Goal: Information Seeking & Learning: Learn about a topic

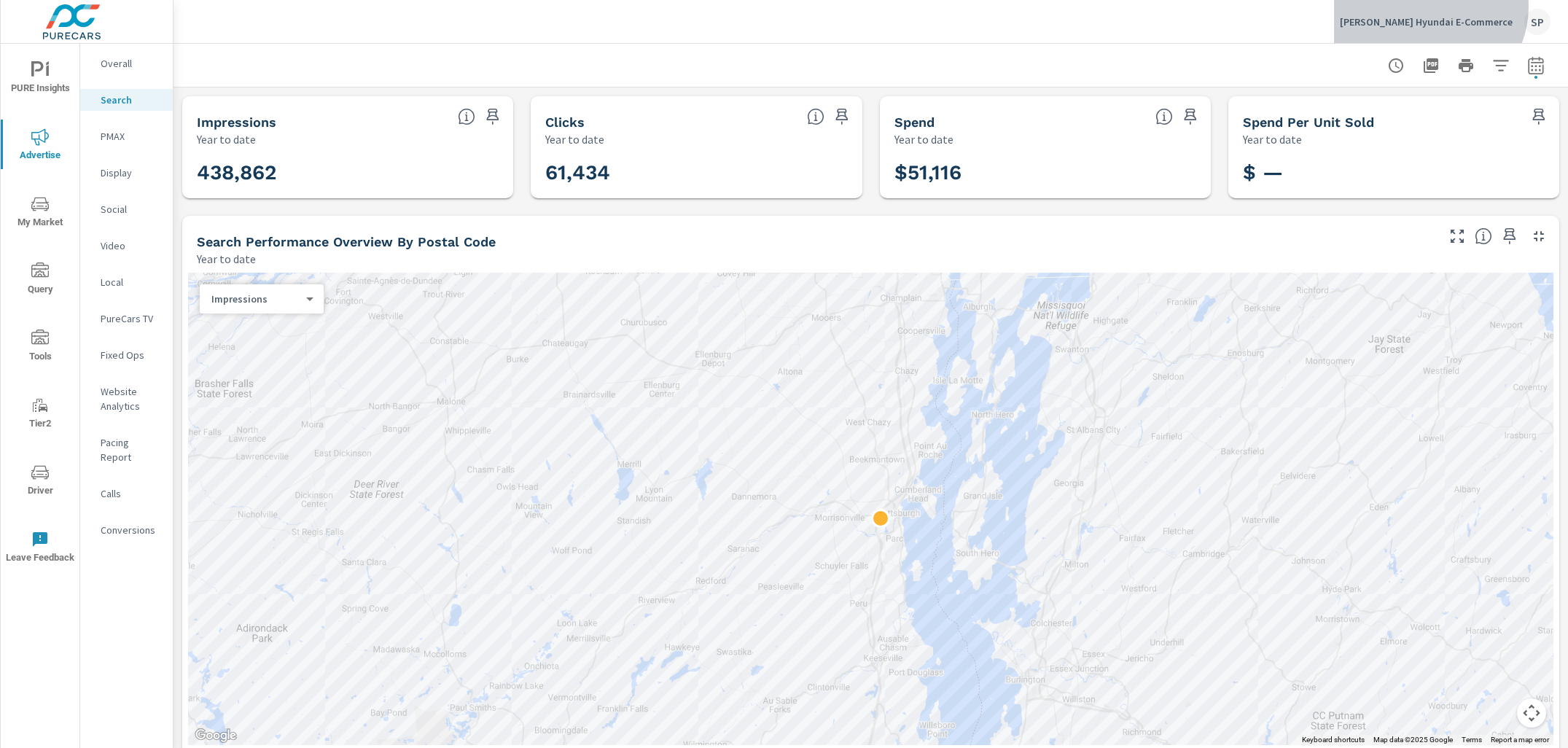
click at [1472, 6] on button "[PERSON_NAME] Hyundai E-Commerce SP" at bounding box center [1445, 21] width 222 height 43
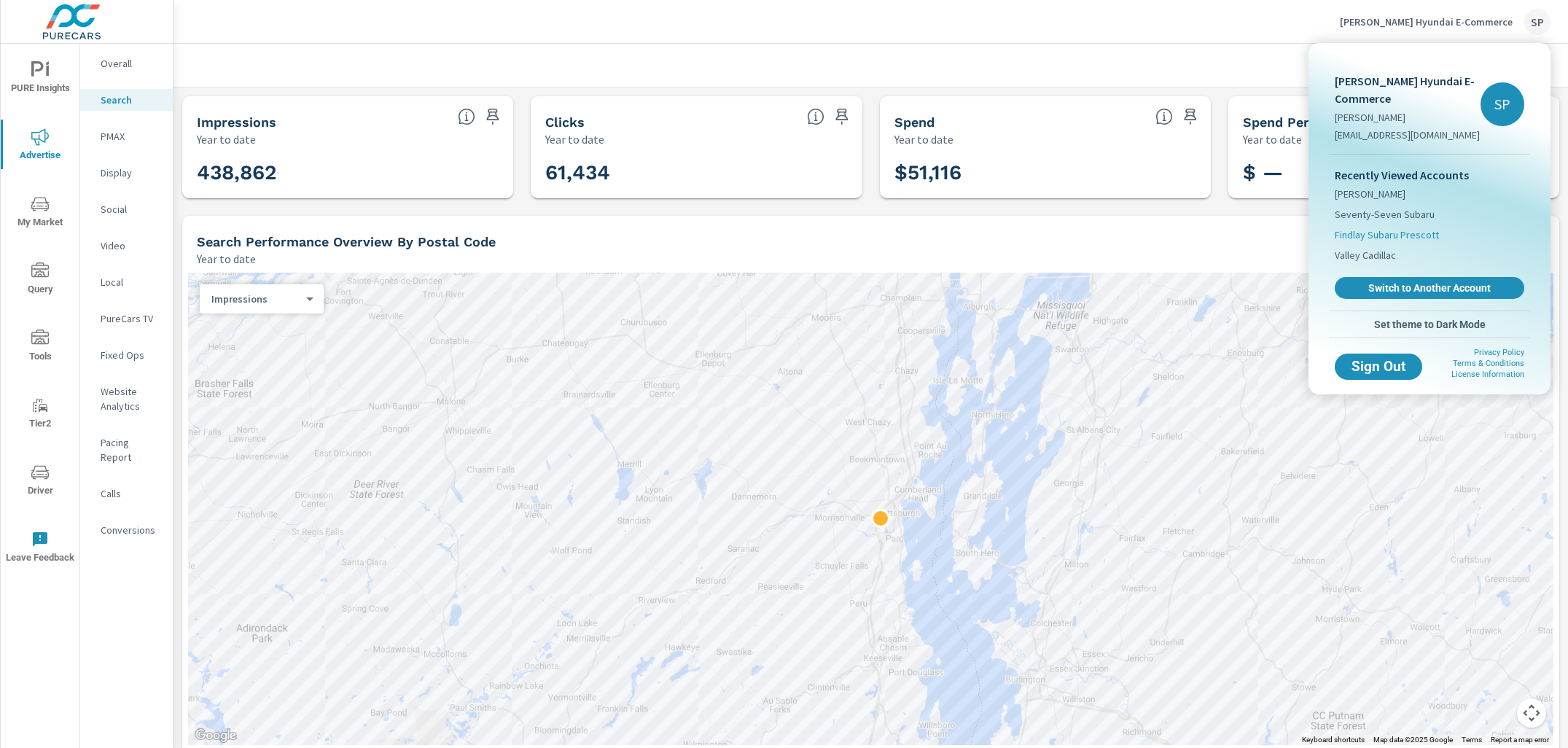
click at [1382, 232] on span "Findlay Subaru Prescott" at bounding box center [1387, 235] width 104 height 15
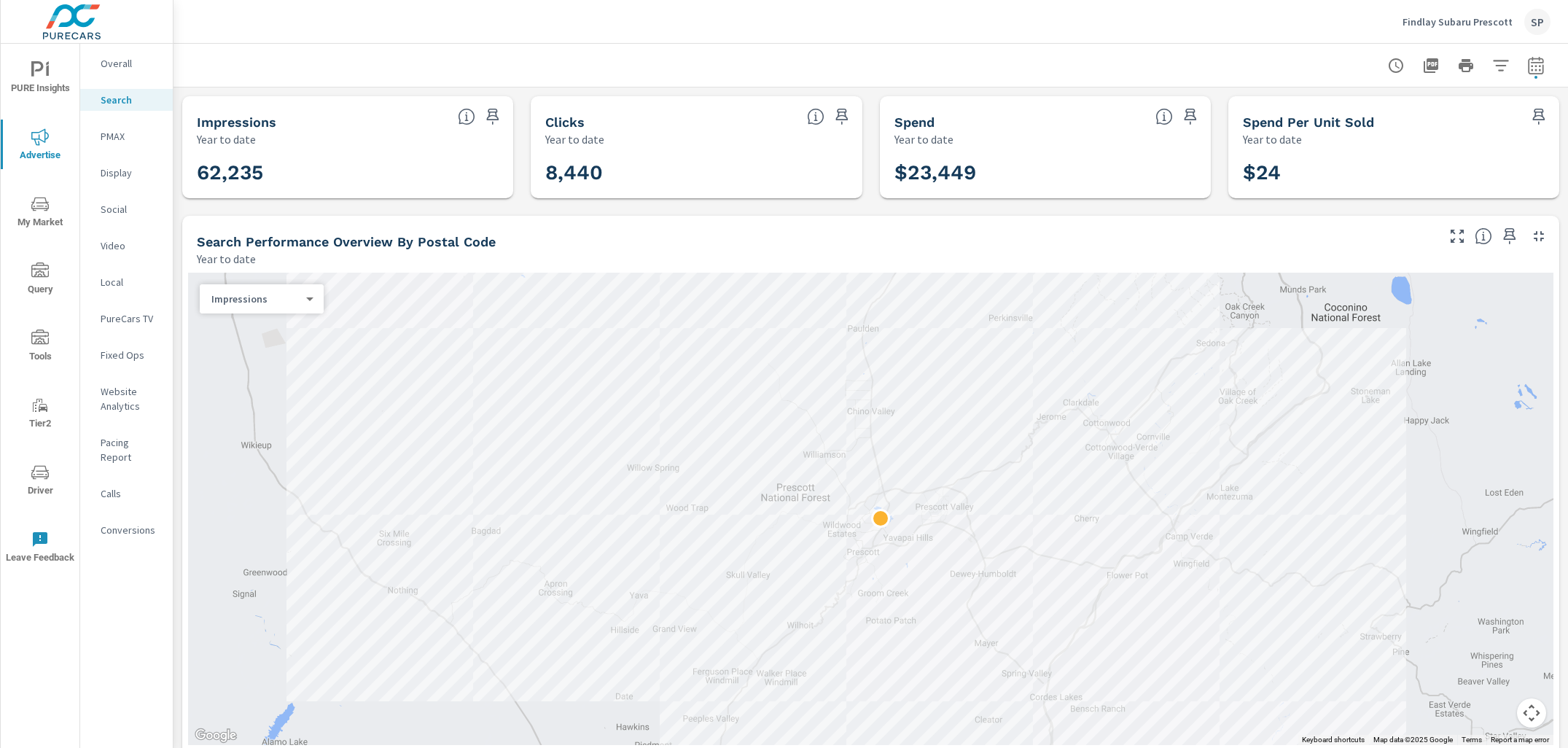
scroll to position [33, 0]
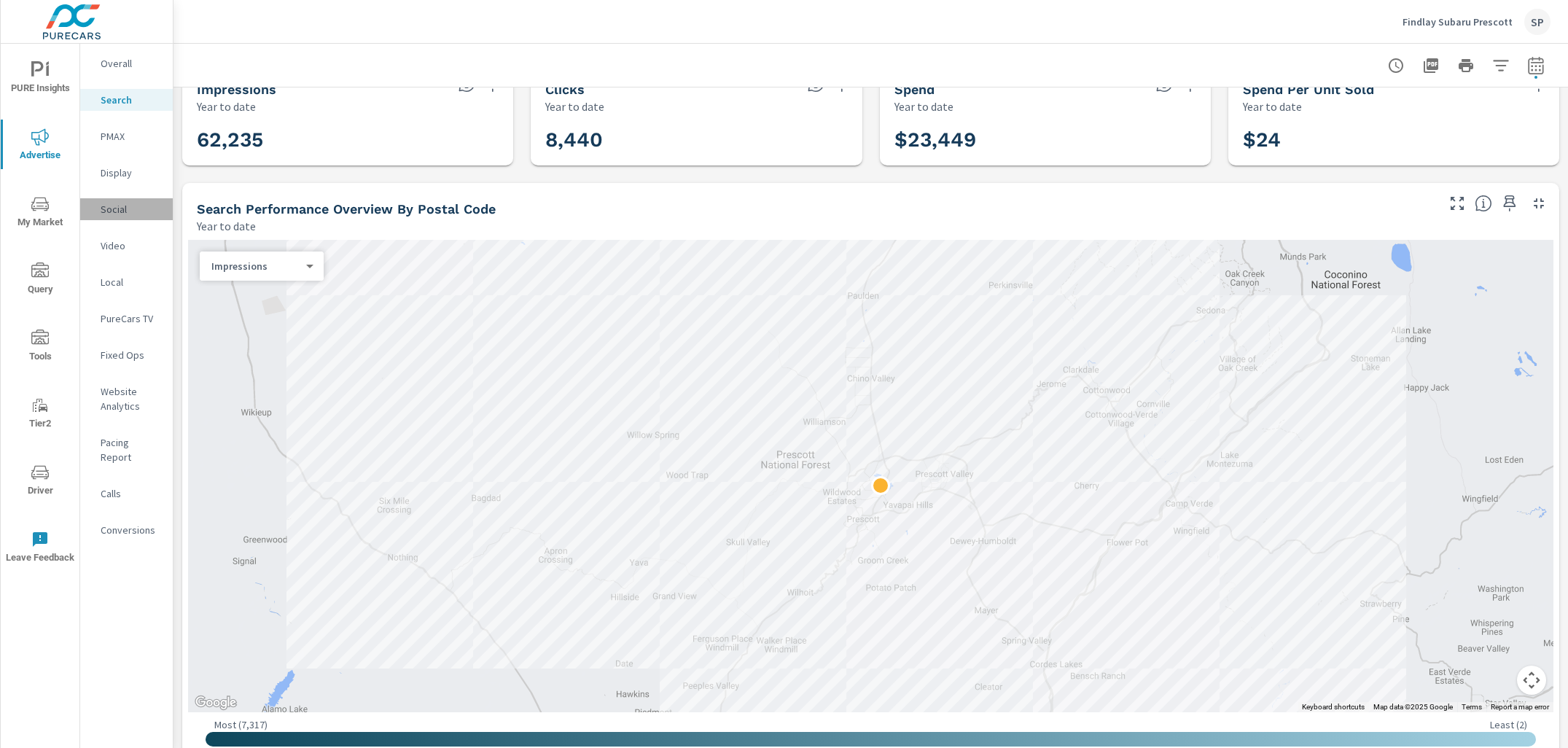
click at [116, 207] on p "Social" at bounding box center [131, 209] width 61 height 15
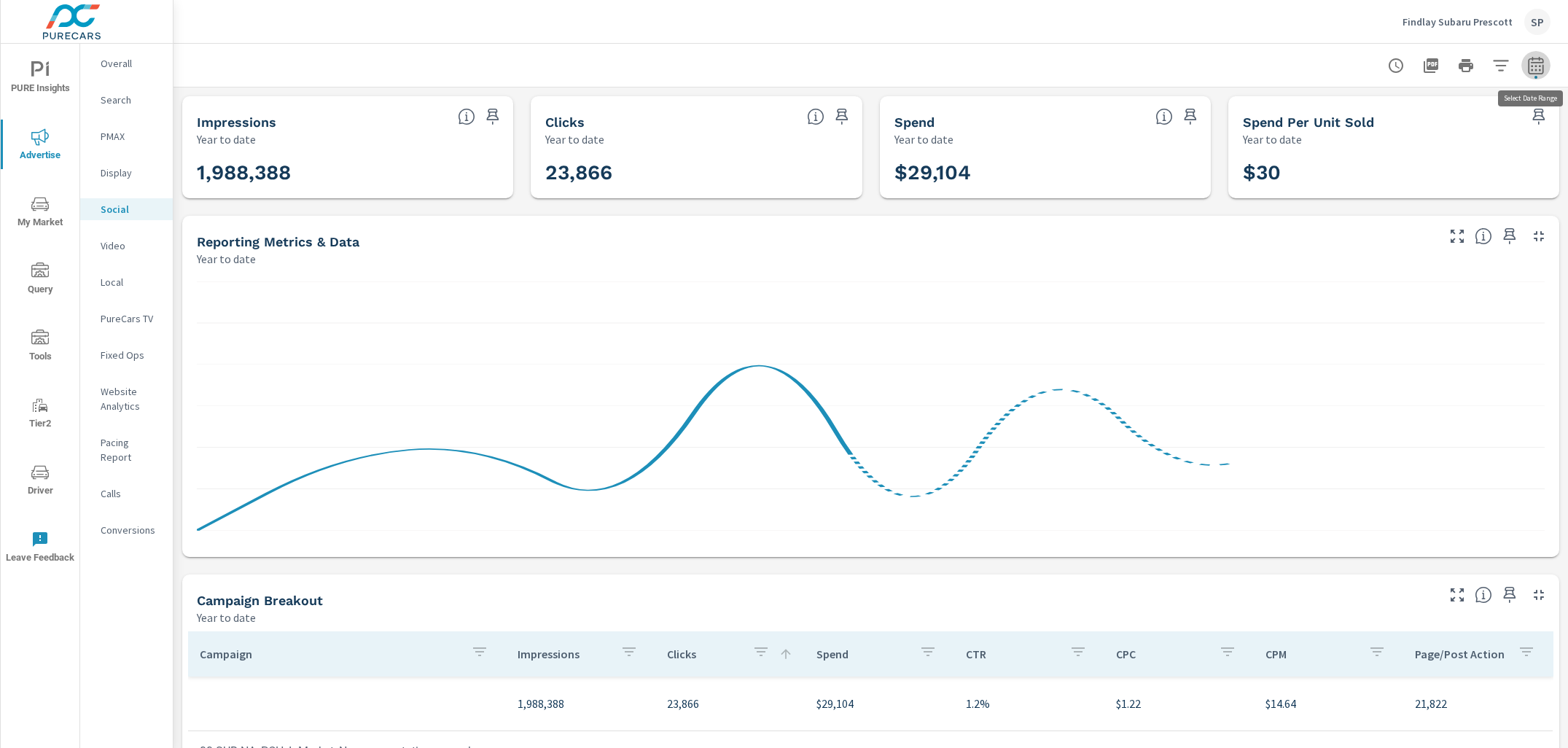
click at [1539, 61] on icon "button" at bounding box center [1536, 64] width 16 height 18
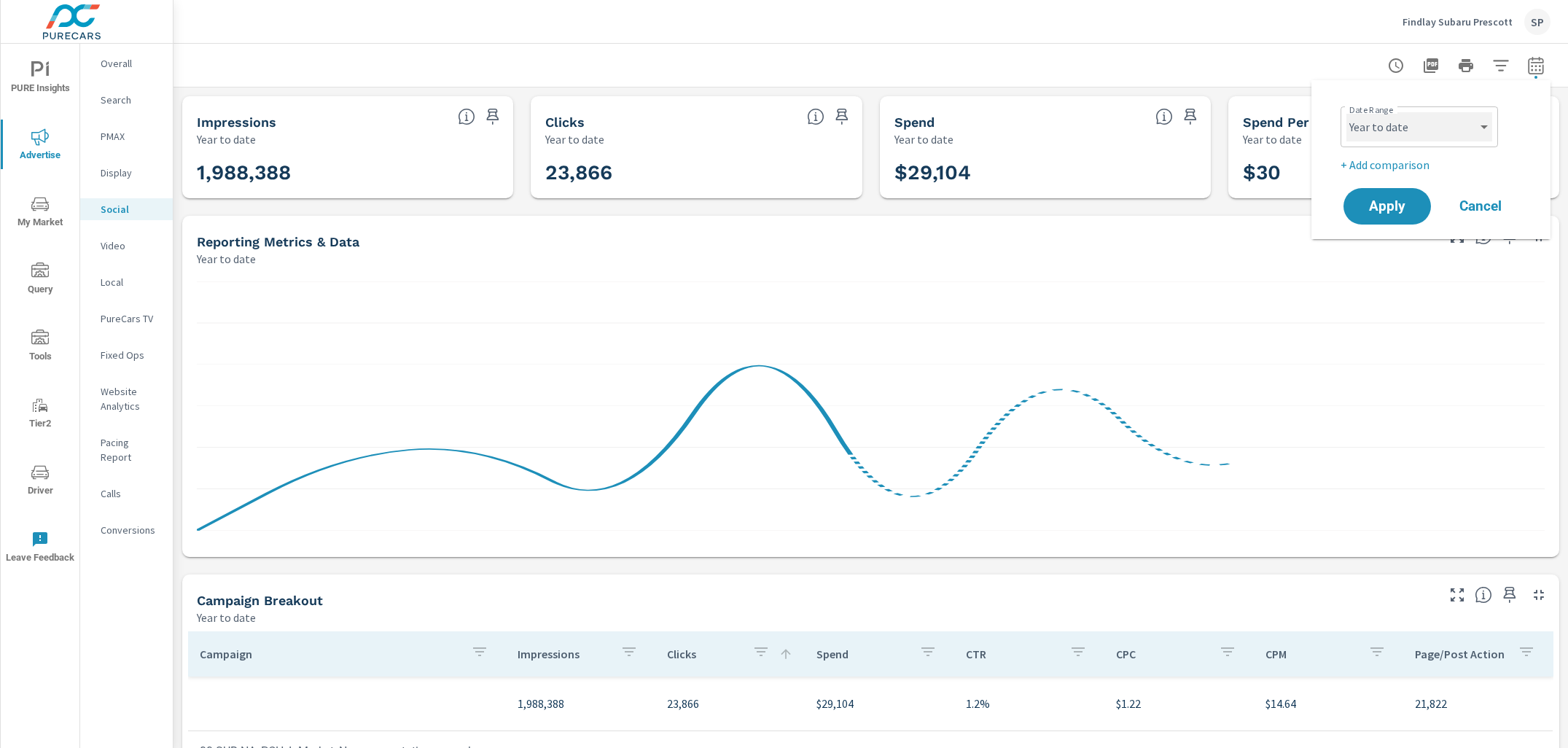
click at [1469, 114] on select "Custom [DATE] Last week Last 7 days Last 14 days Last 30 days Last 45 days Last…" at bounding box center [1420, 127] width 146 height 30
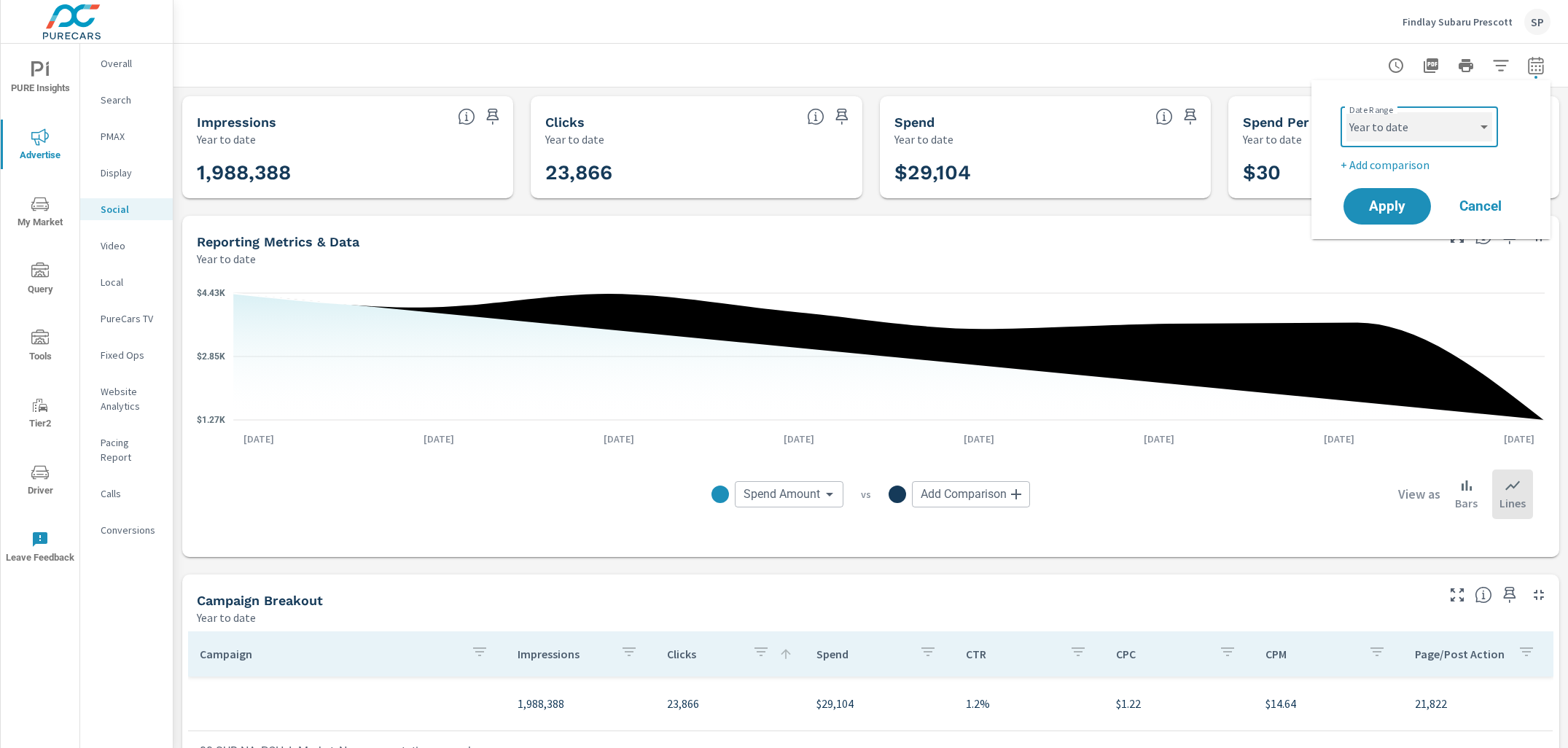
select select "Last month"
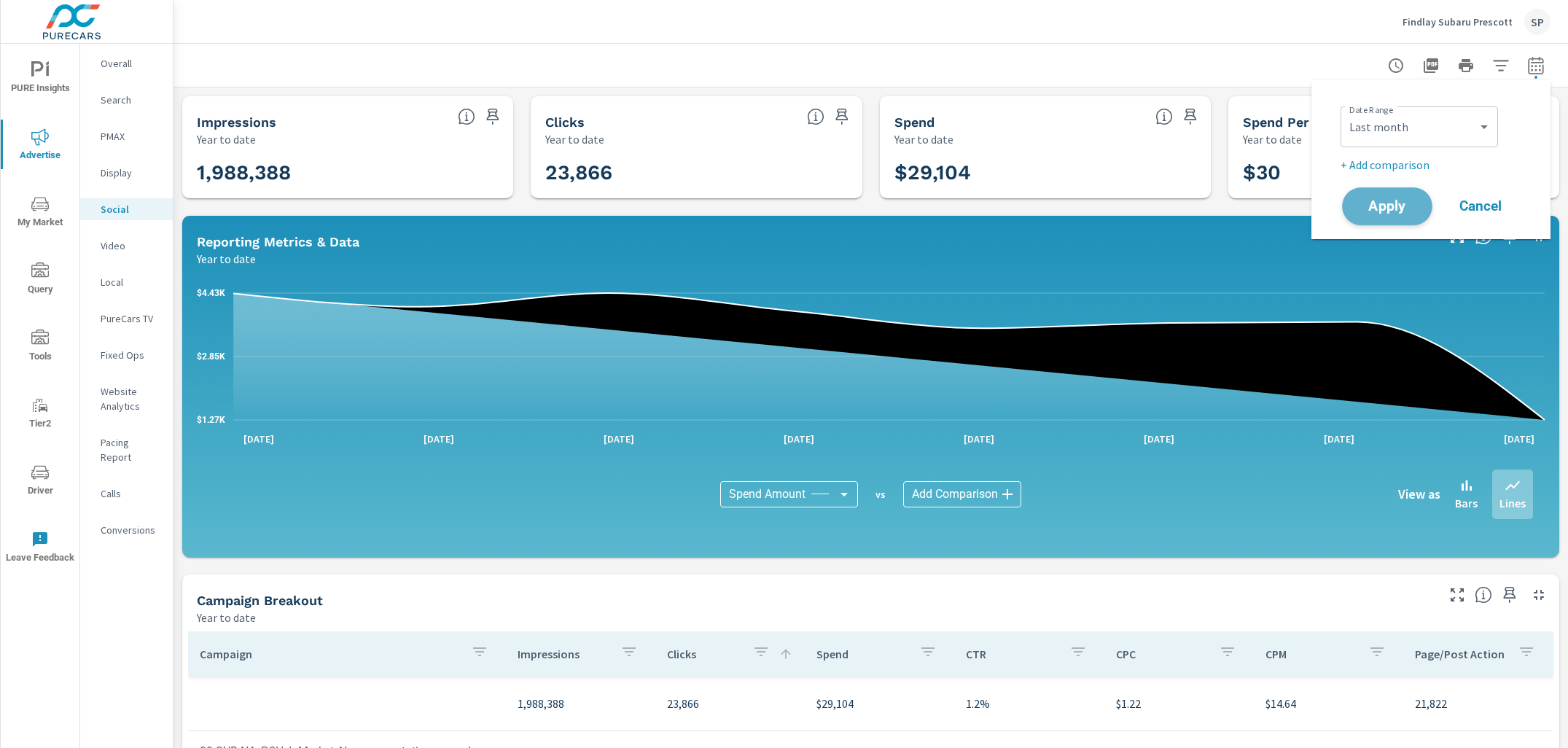
click at [1385, 200] on span "Apply" at bounding box center [1387, 207] width 60 height 14
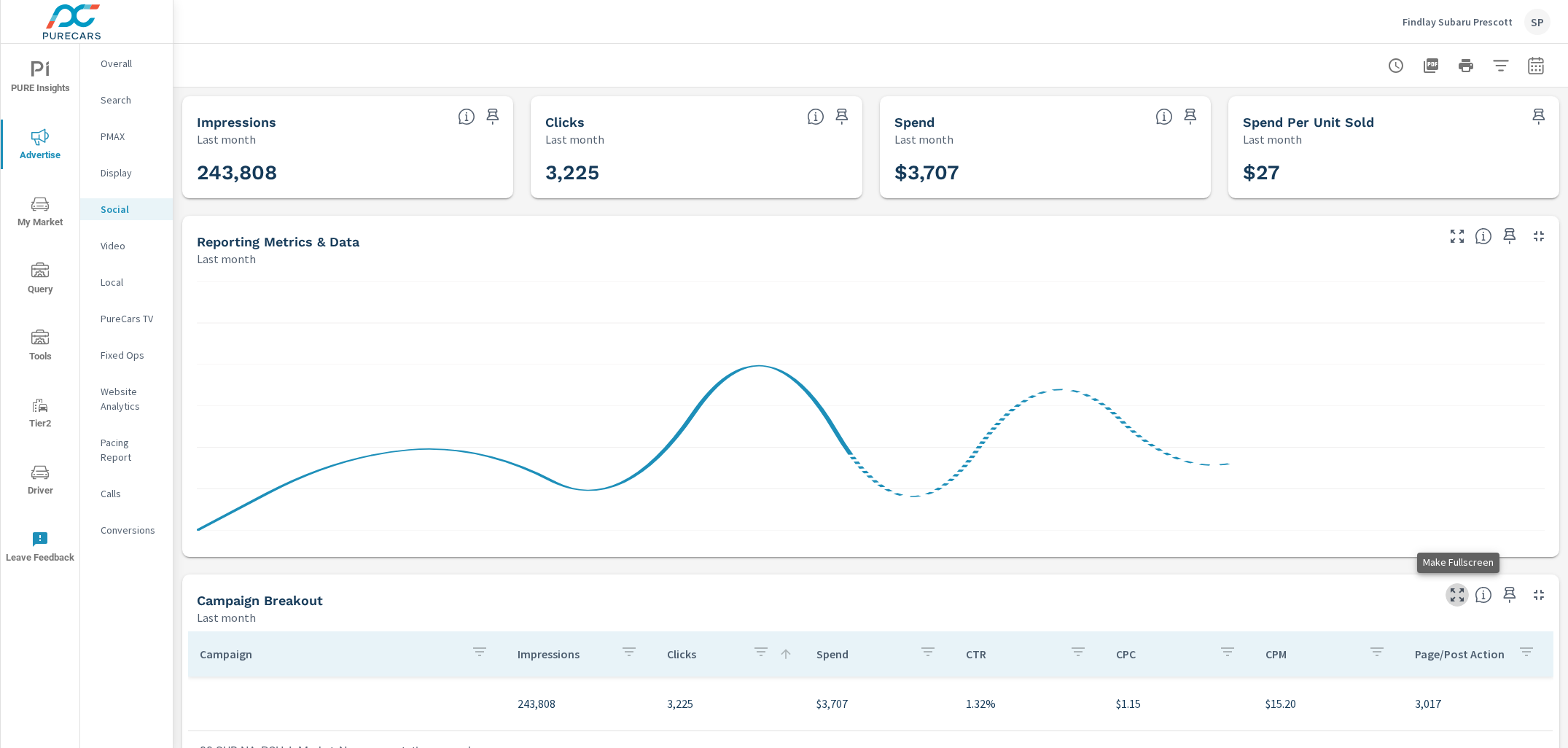
click at [1456, 593] on icon "button" at bounding box center [1457, 595] width 18 height 18
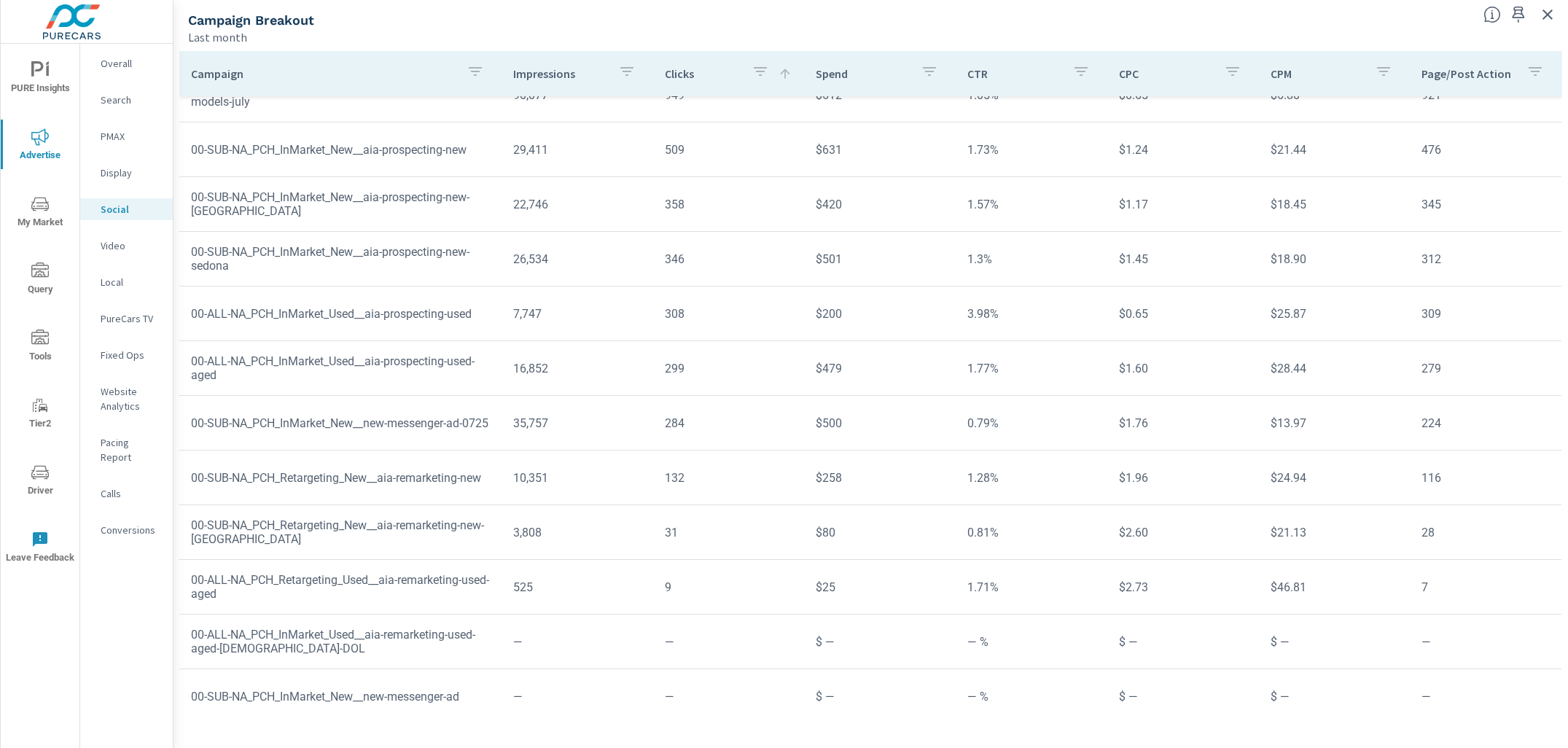
scroll to position [141, 0]
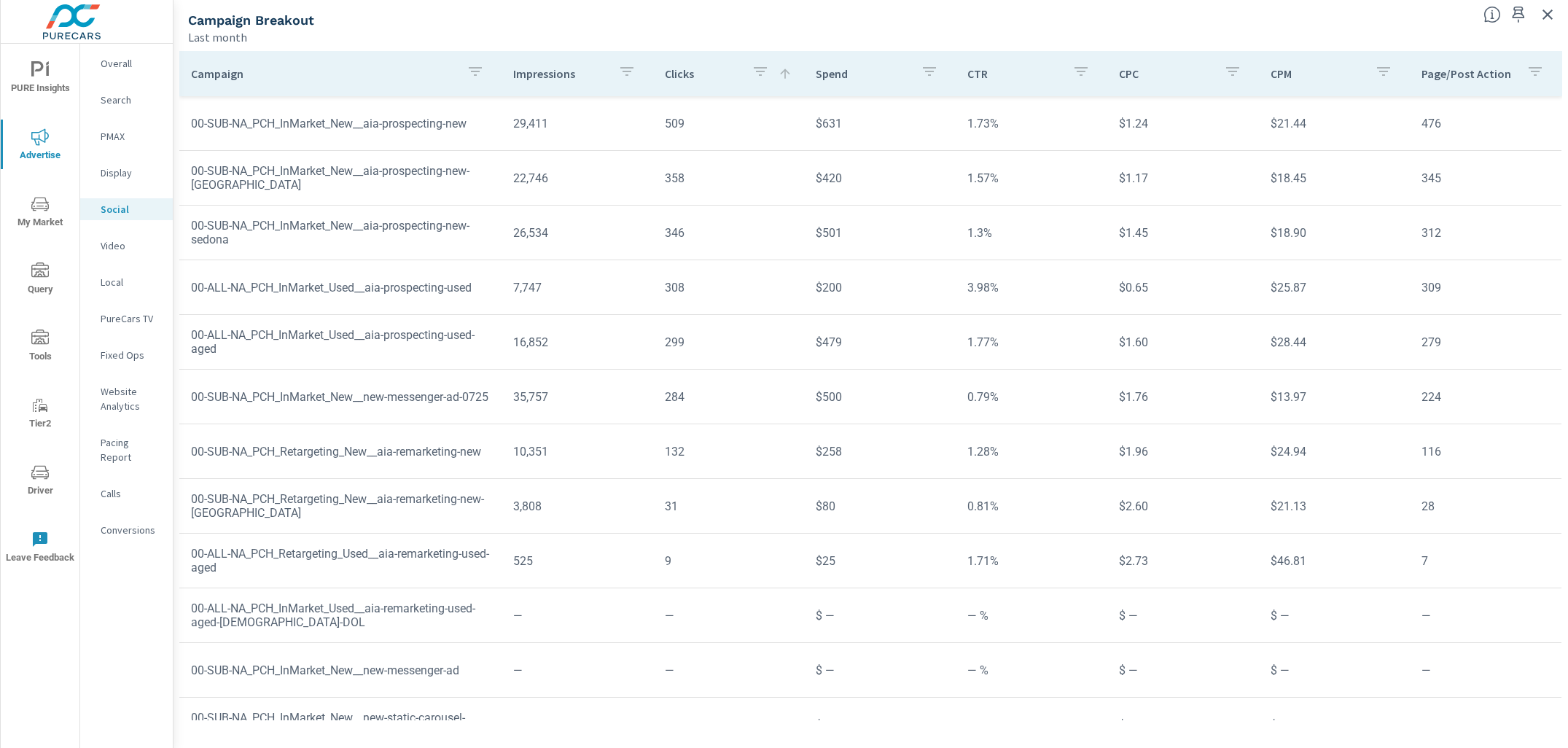
scroll to position [141, 0]
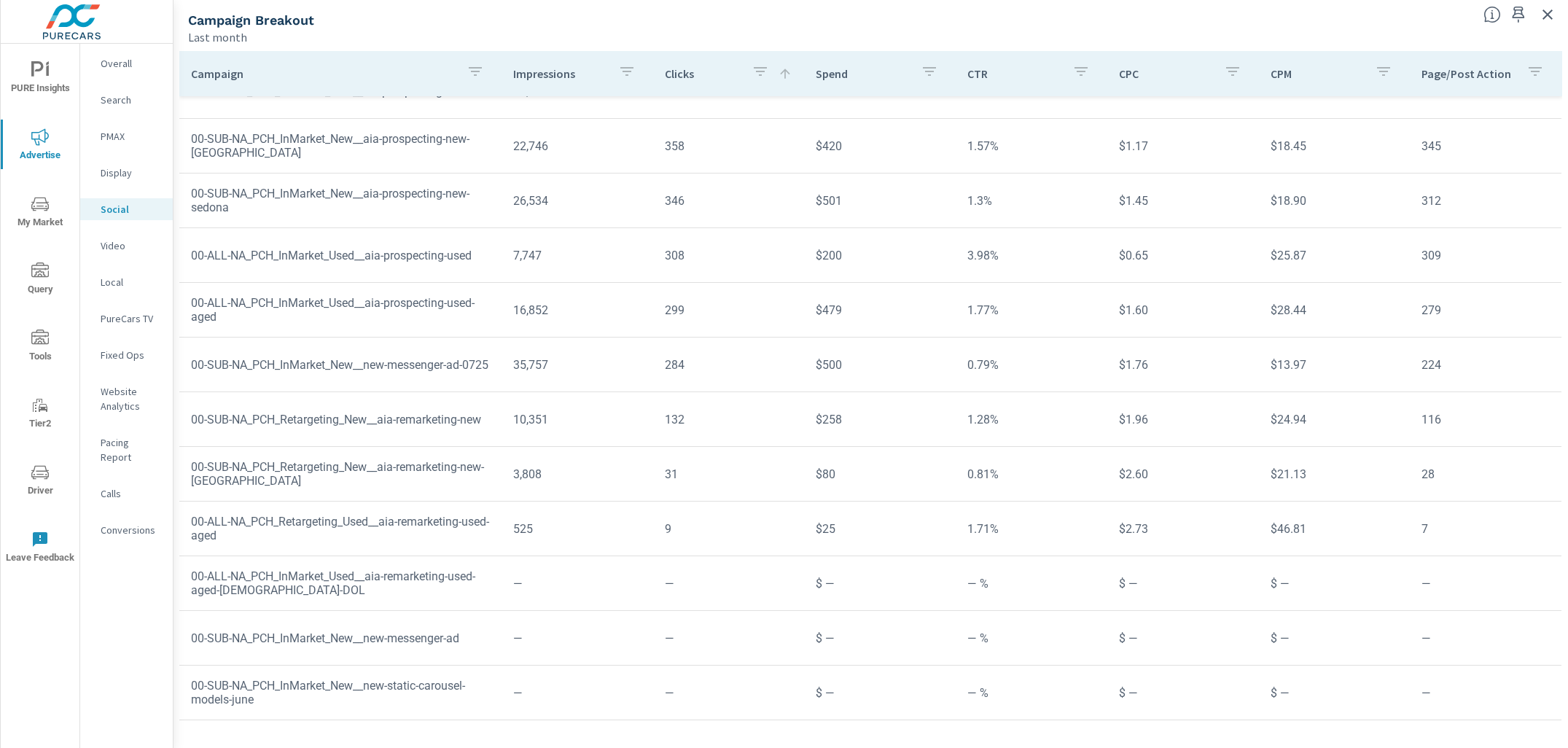
scroll to position [96, 0]
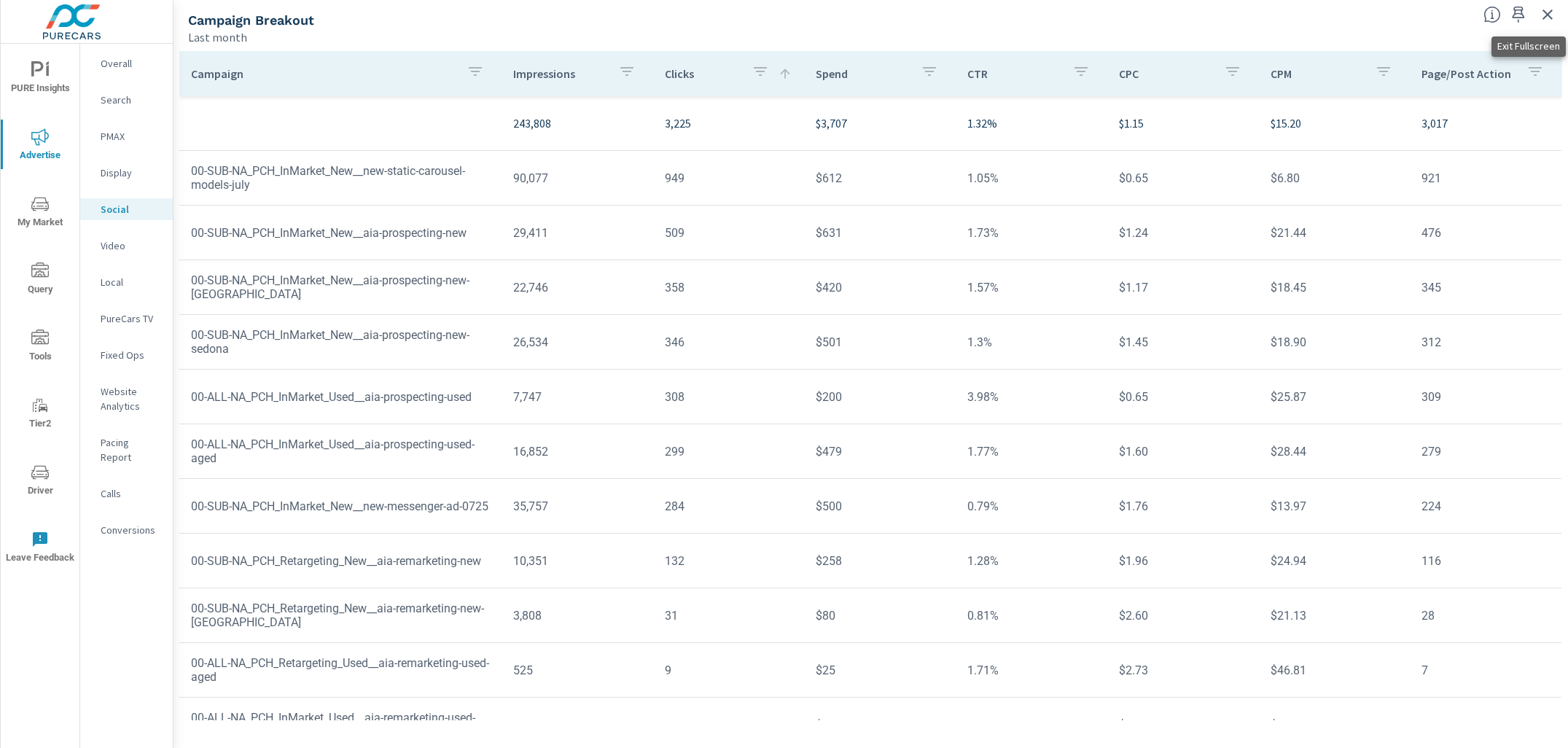
click at [1552, 12] on icon "button" at bounding box center [1548, 15] width 18 height 18
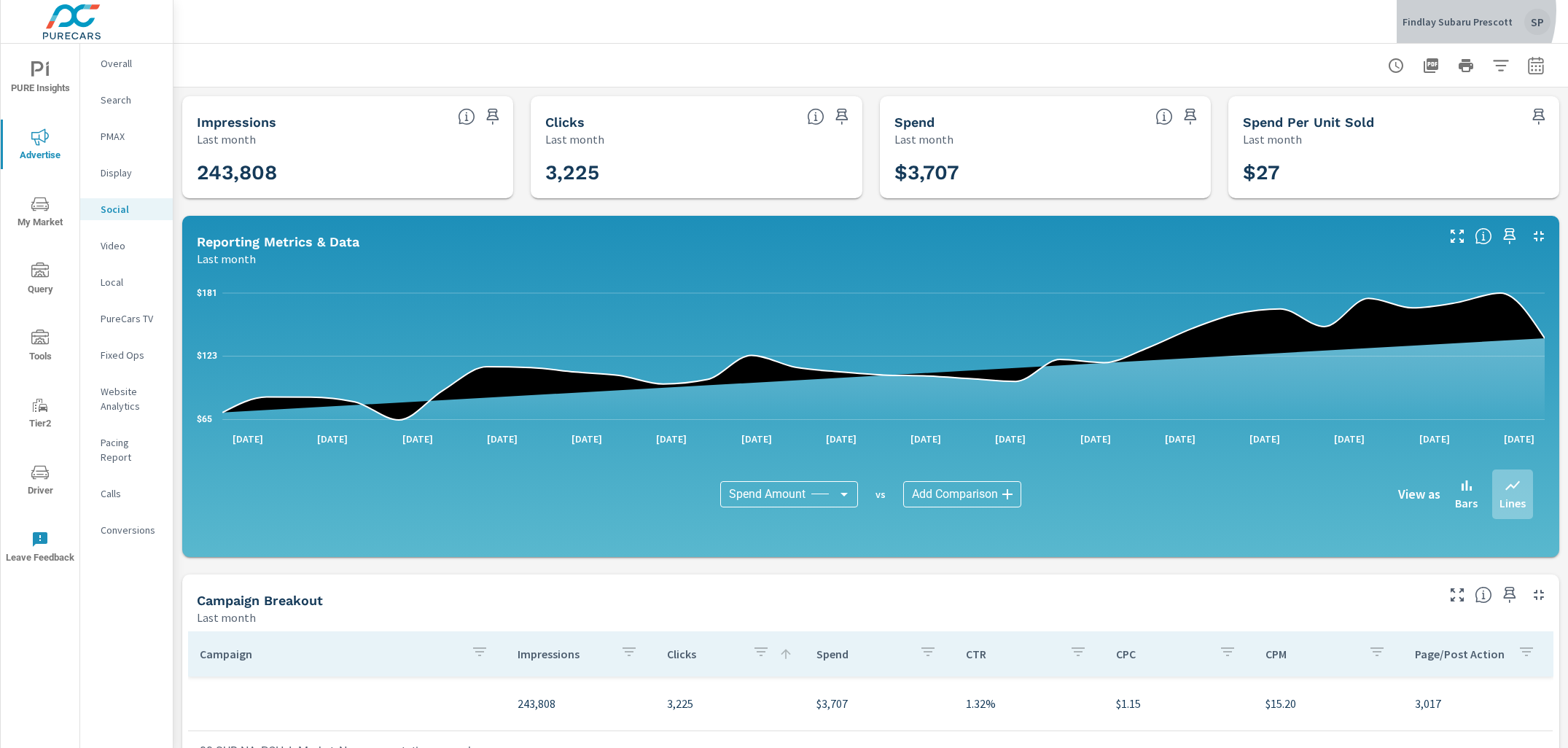
click at [1453, 11] on div "Findlay Subaru Prescott SP" at bounding box center [1476, 22] width 148 height 26
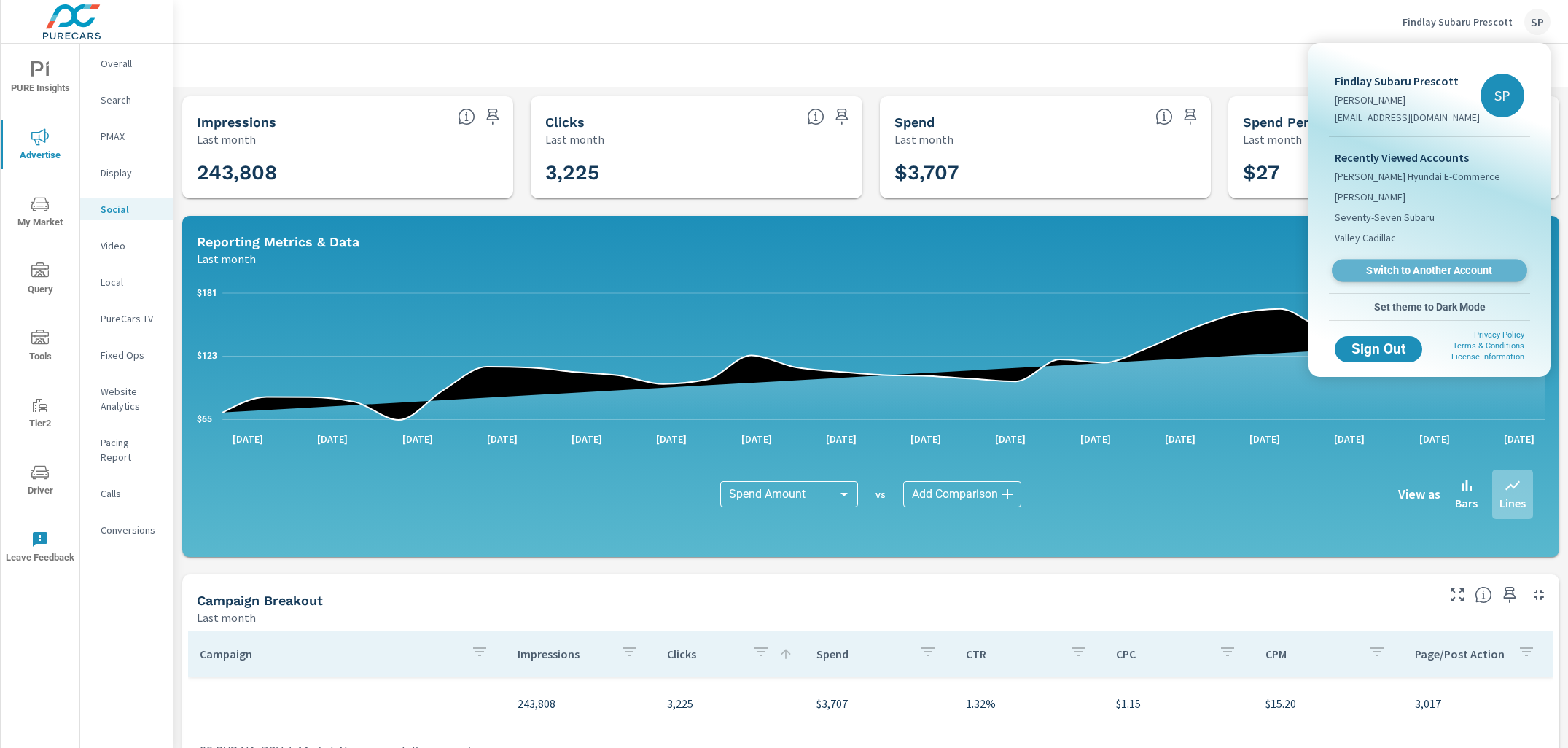
click at [1377, 278] on link "Switch to Another Account" at bounding box center [1430, 270] width 196 height 23
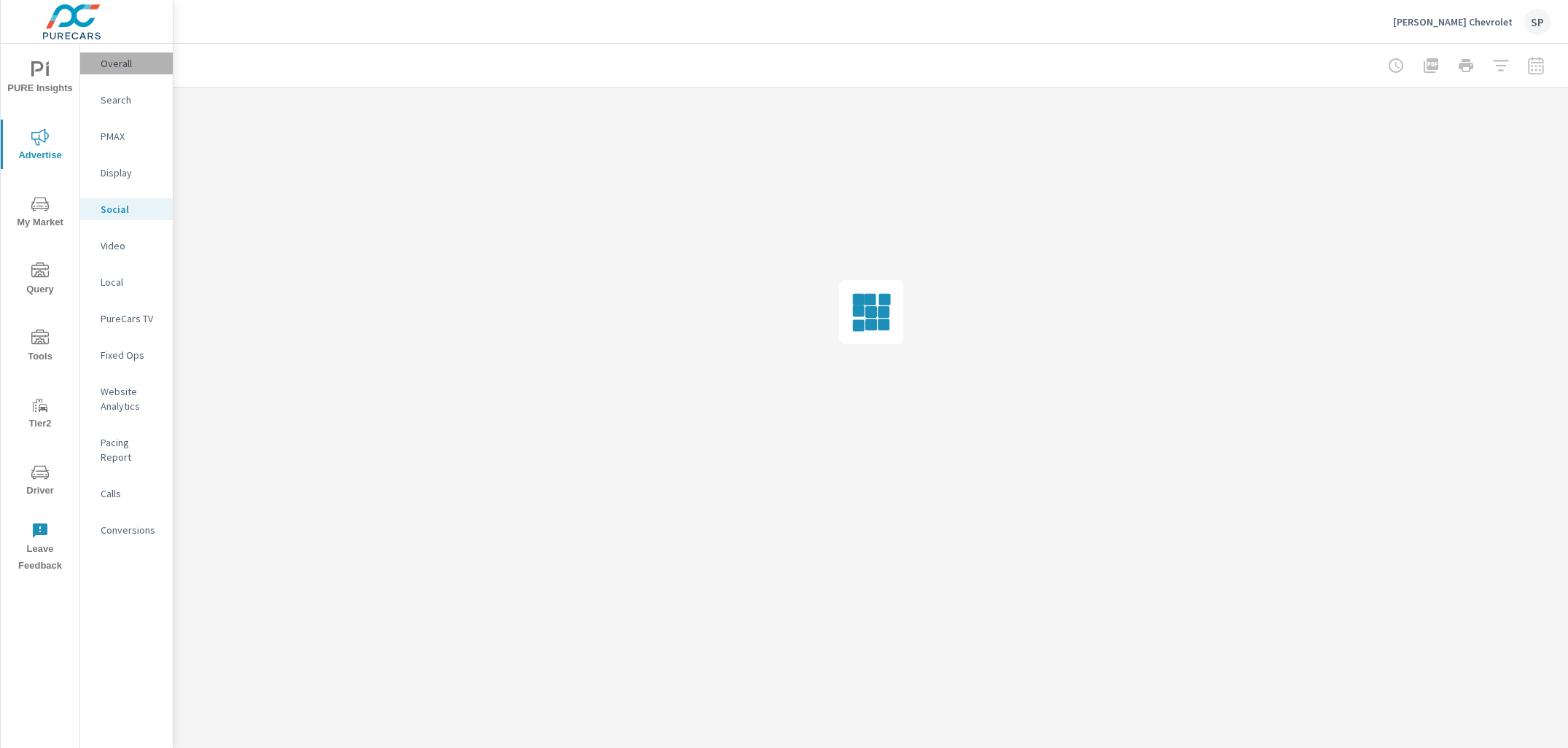
click at [114, 70] on p "Overall" at bounding box center [131, 63] width 61 height 15
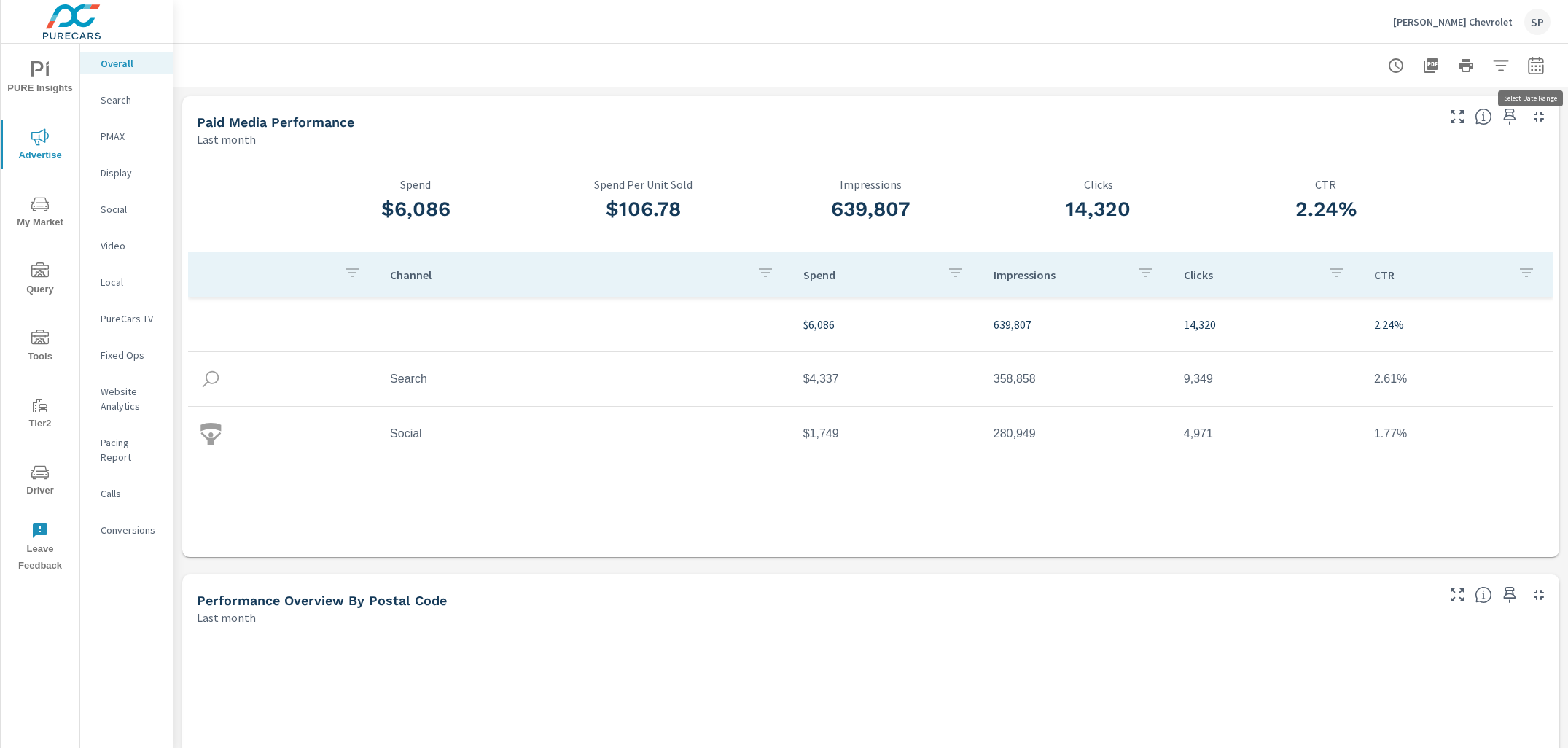
click at [1534, 71] on icon "button" at bounding box center [1536, 65] width 18 height 18
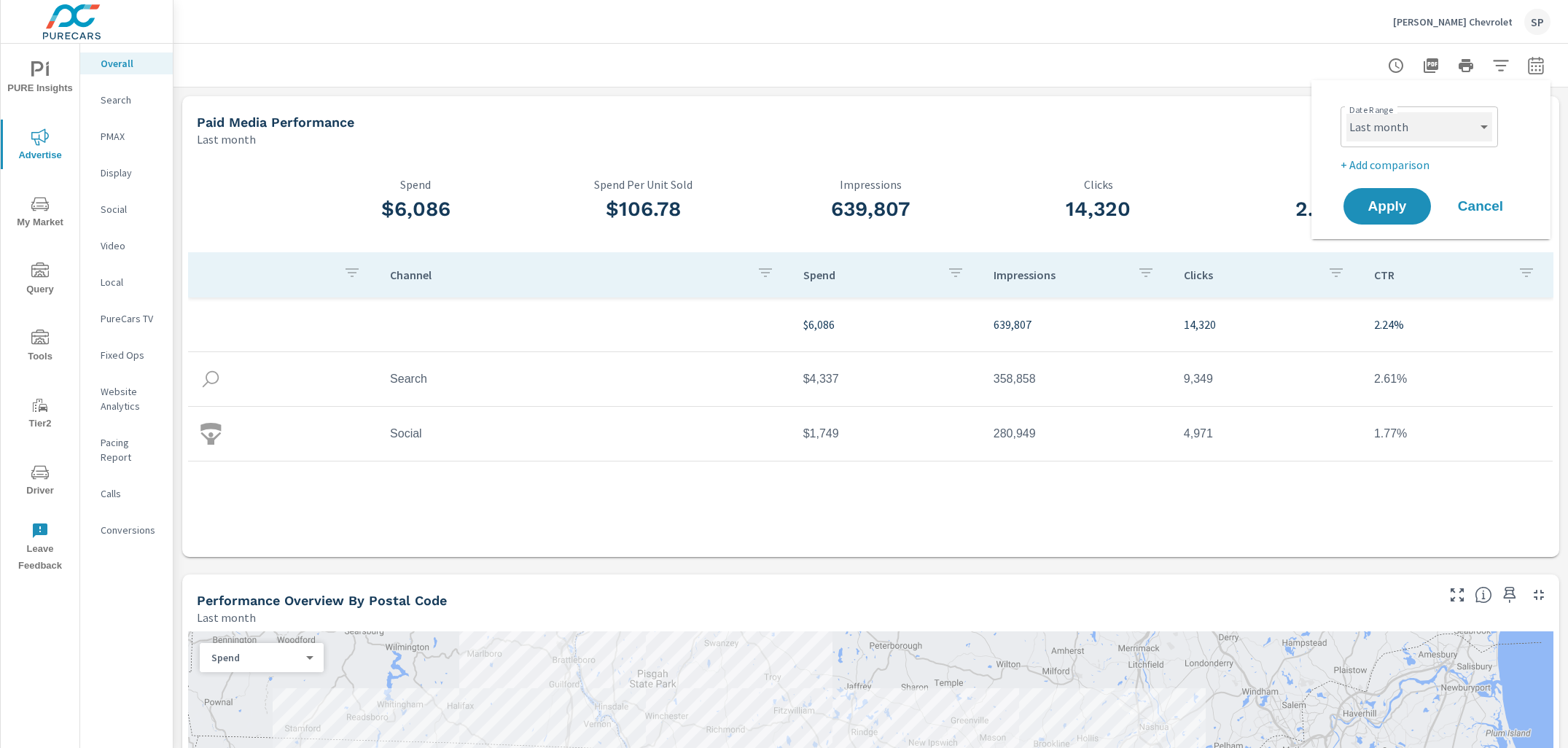
click at [1428, 124] on select "Custom [DATE] Last week Last 7 days Last 14 days Last 30 days Last 45 days Last…" at bounding box center [1420, 127] width 146 height 30
select select "Month to date"
click at [1374, 158] on p "+ Add comparison" at bounding box center [1434, 165] width 186 height 18
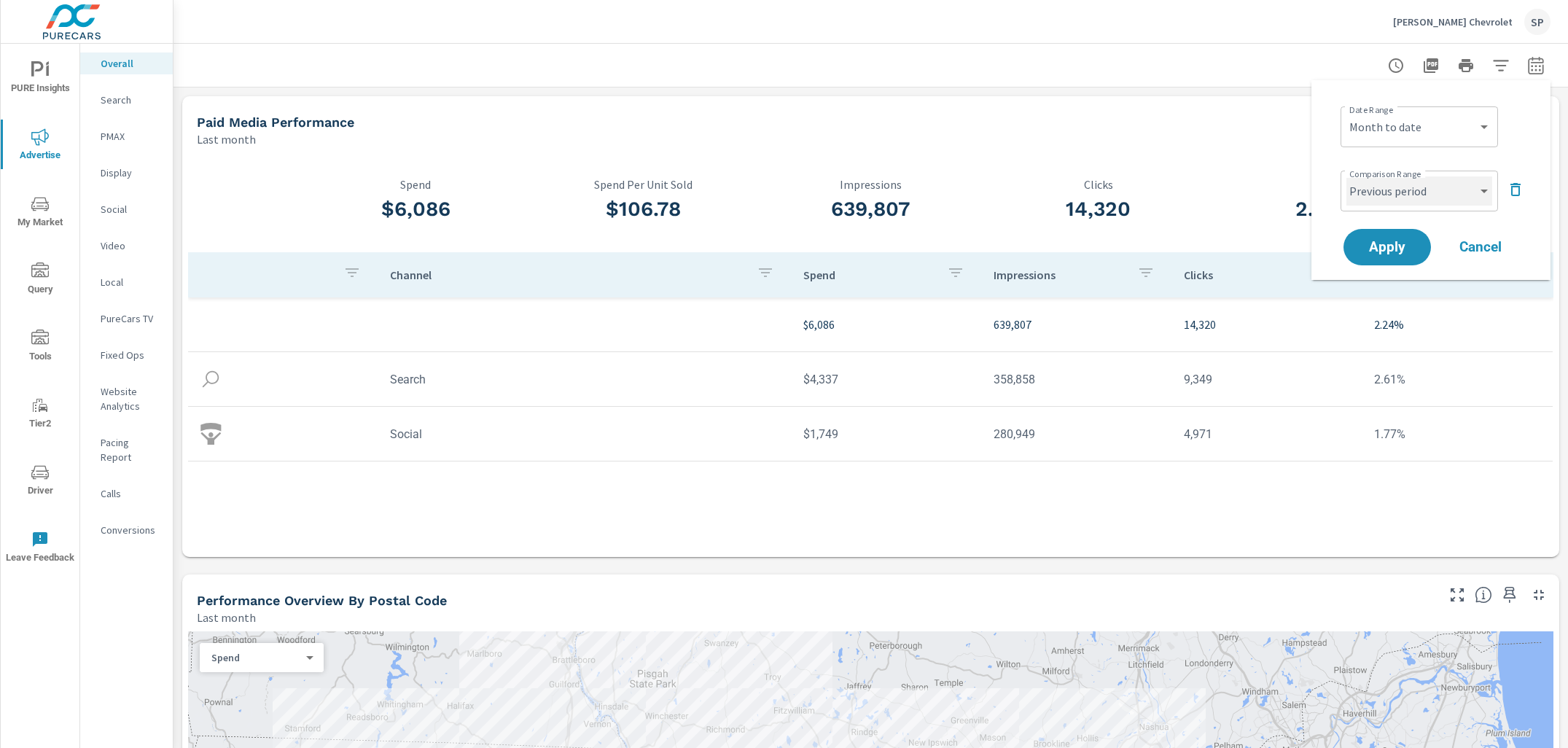
click at [1374, 193] on select "Custom Previous period Previous month Previous year" at bounding box center [1420, 191] width 146 height 30
select select "Previous month"
click at [1378, 241] on span "Apply" at bounding box center [1387, 248] width 60 height 14
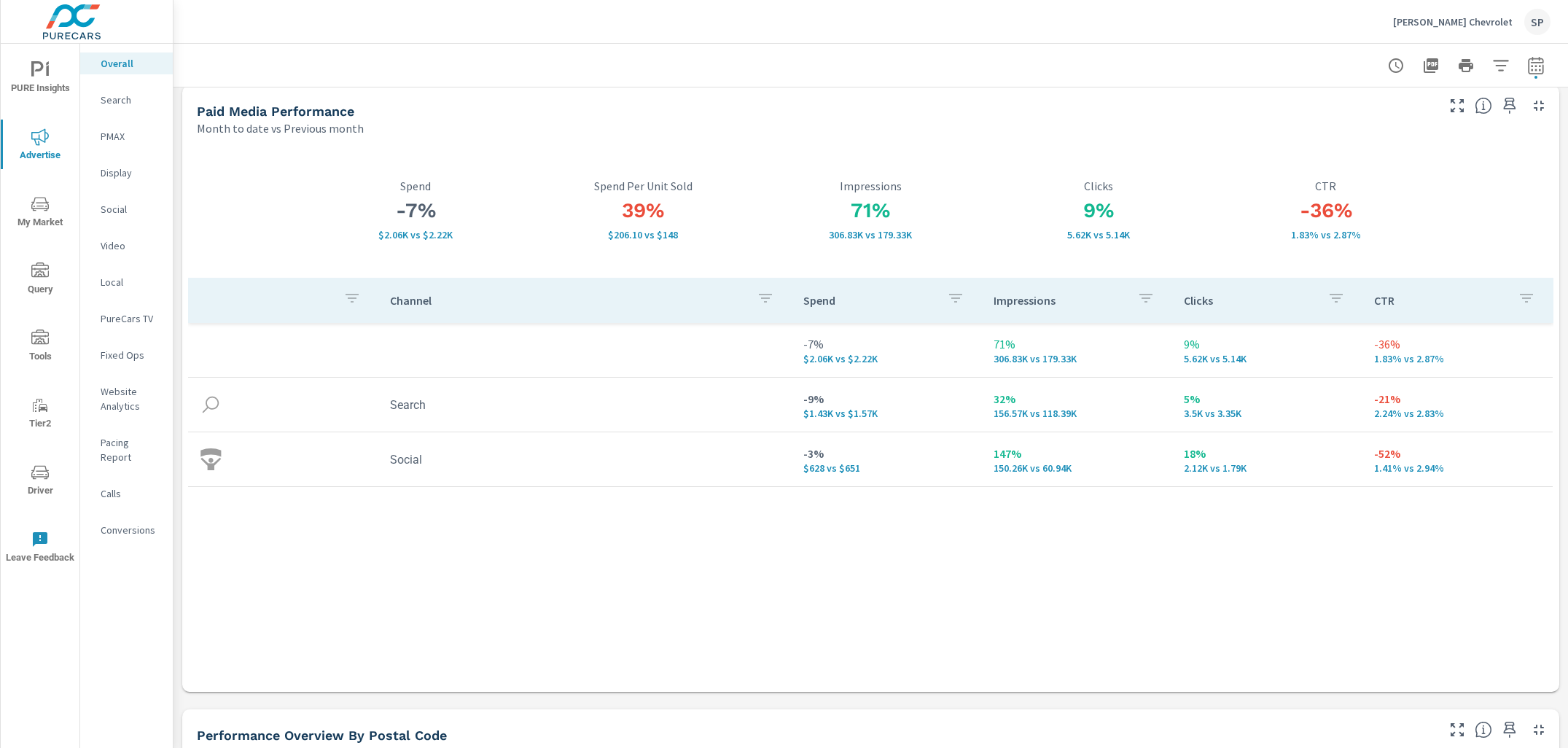
scroll to position [12, 0]
click at [122, 392] on p "Website Analytics" at bounding box center [131, 399] width 61 height 30
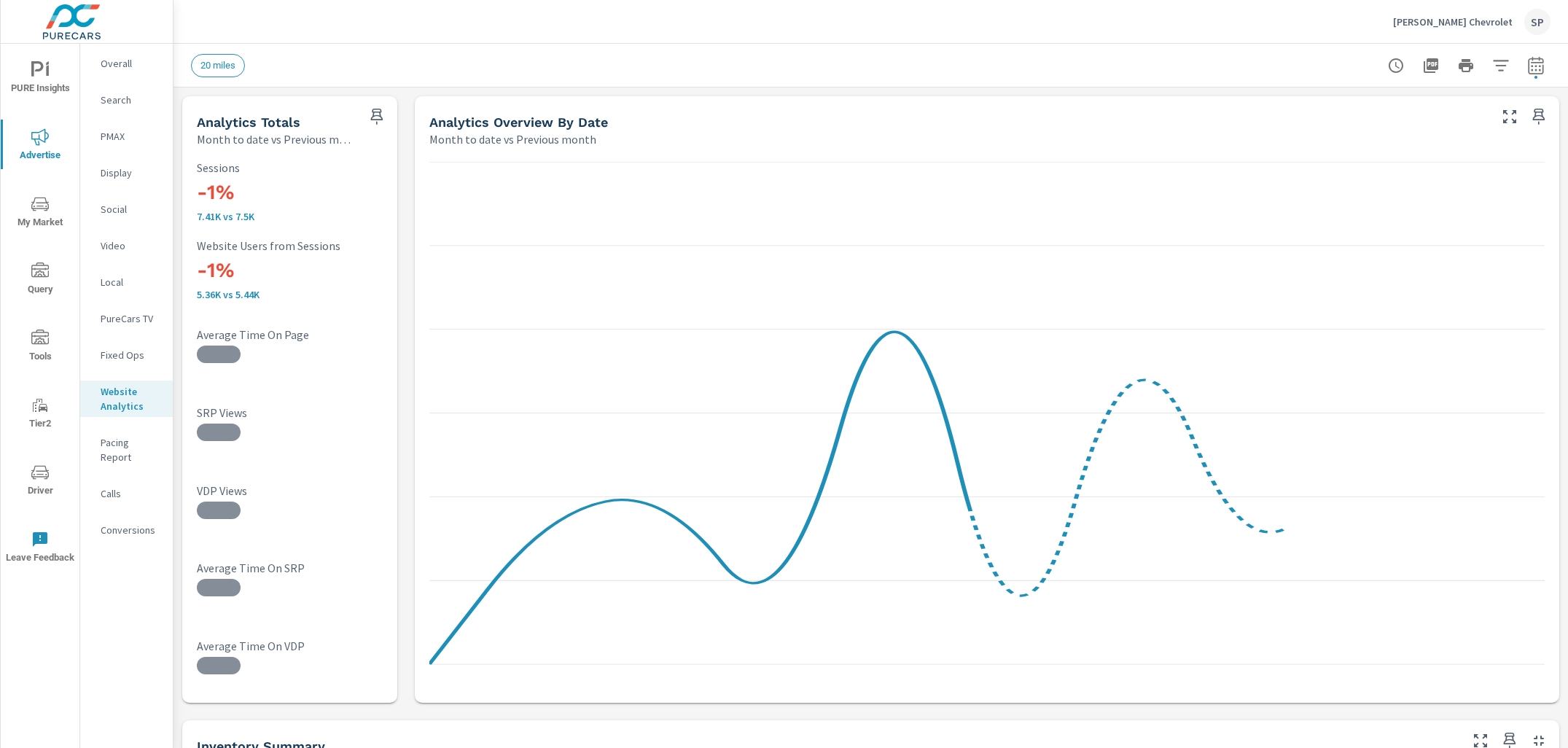
scroll to position [225, 0]
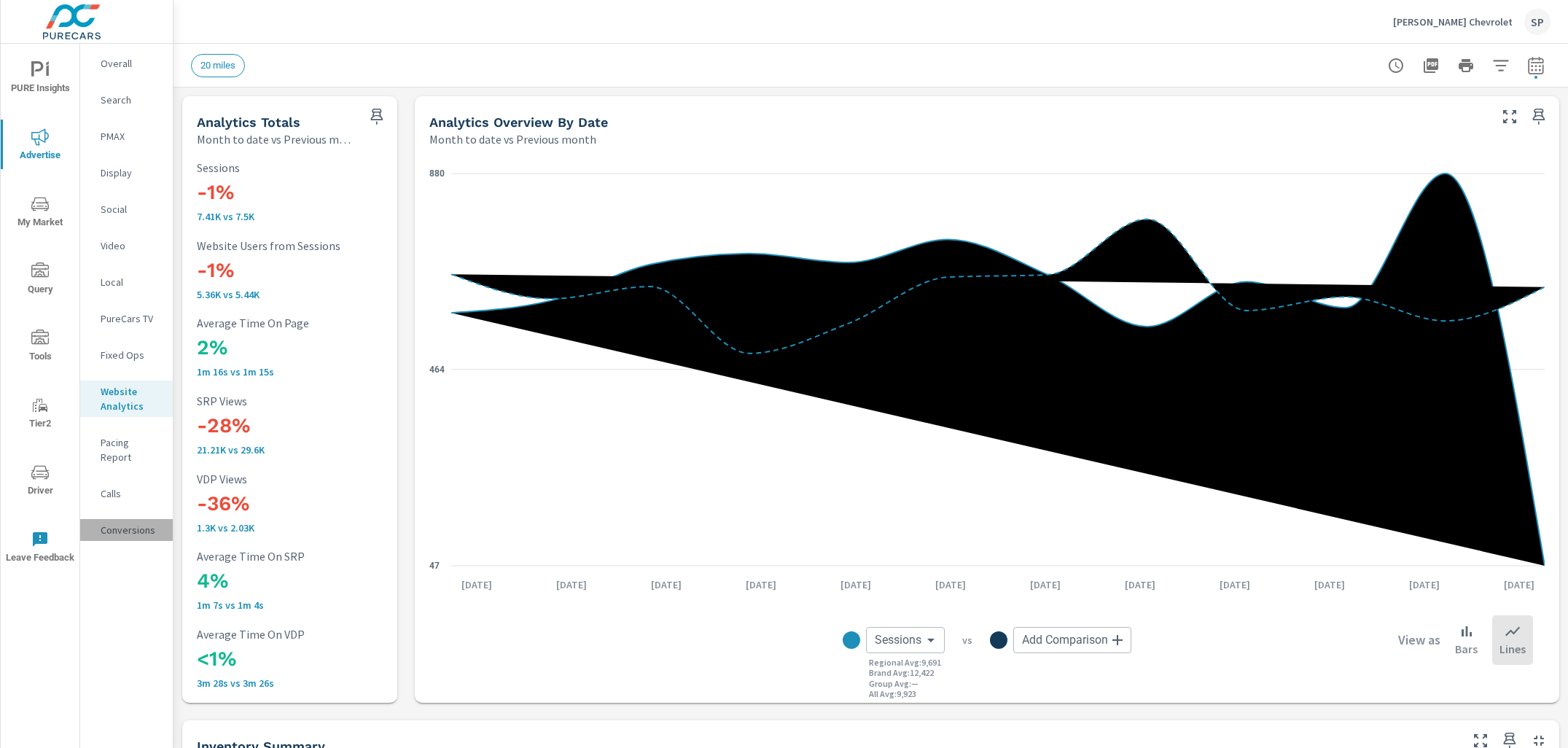
click at [112, 523] on p "Conversions" at bounding box center [131, 530] width 61 height 15
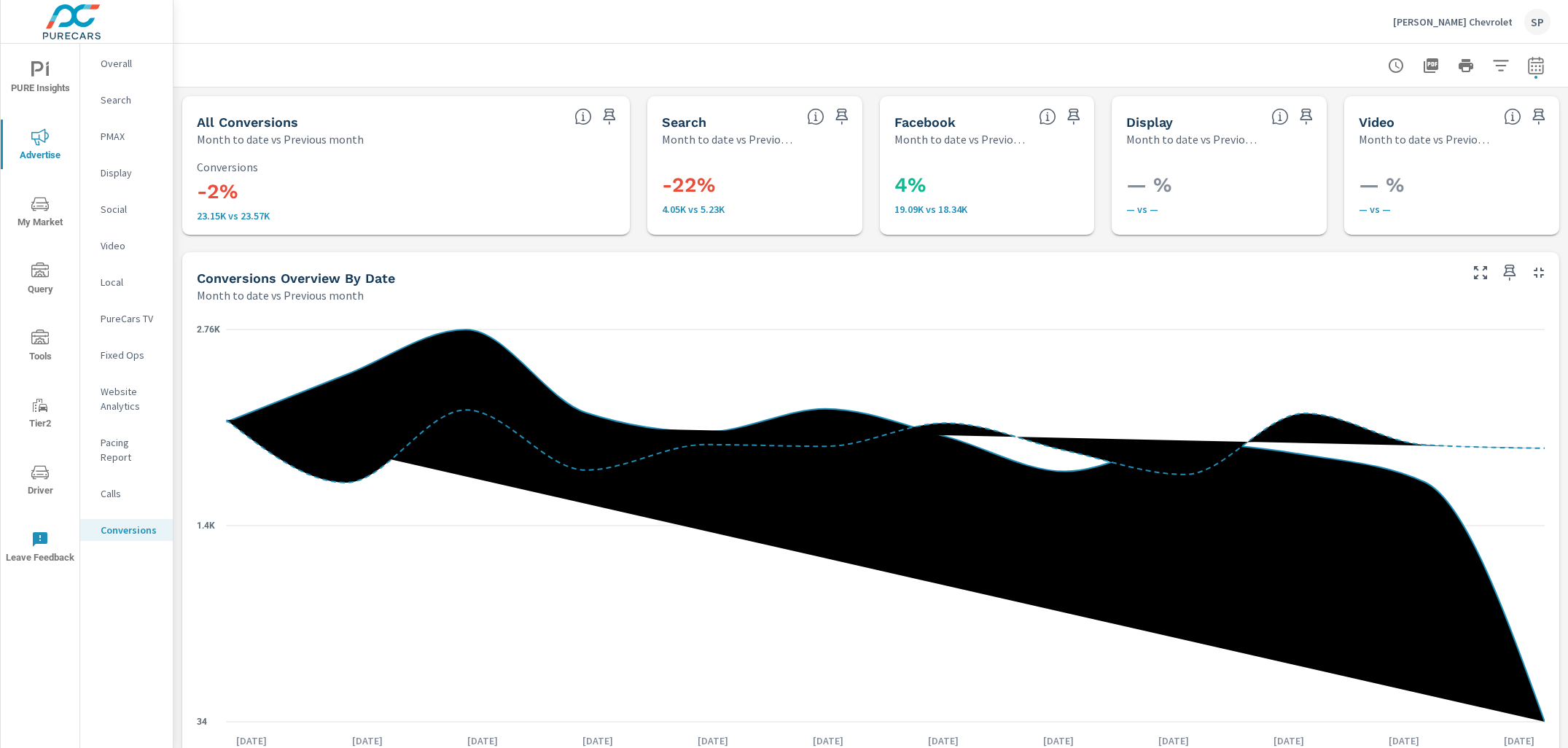
click at [113, 486] on p "Calls" at bounding box center [131, 493] width 61 height 15
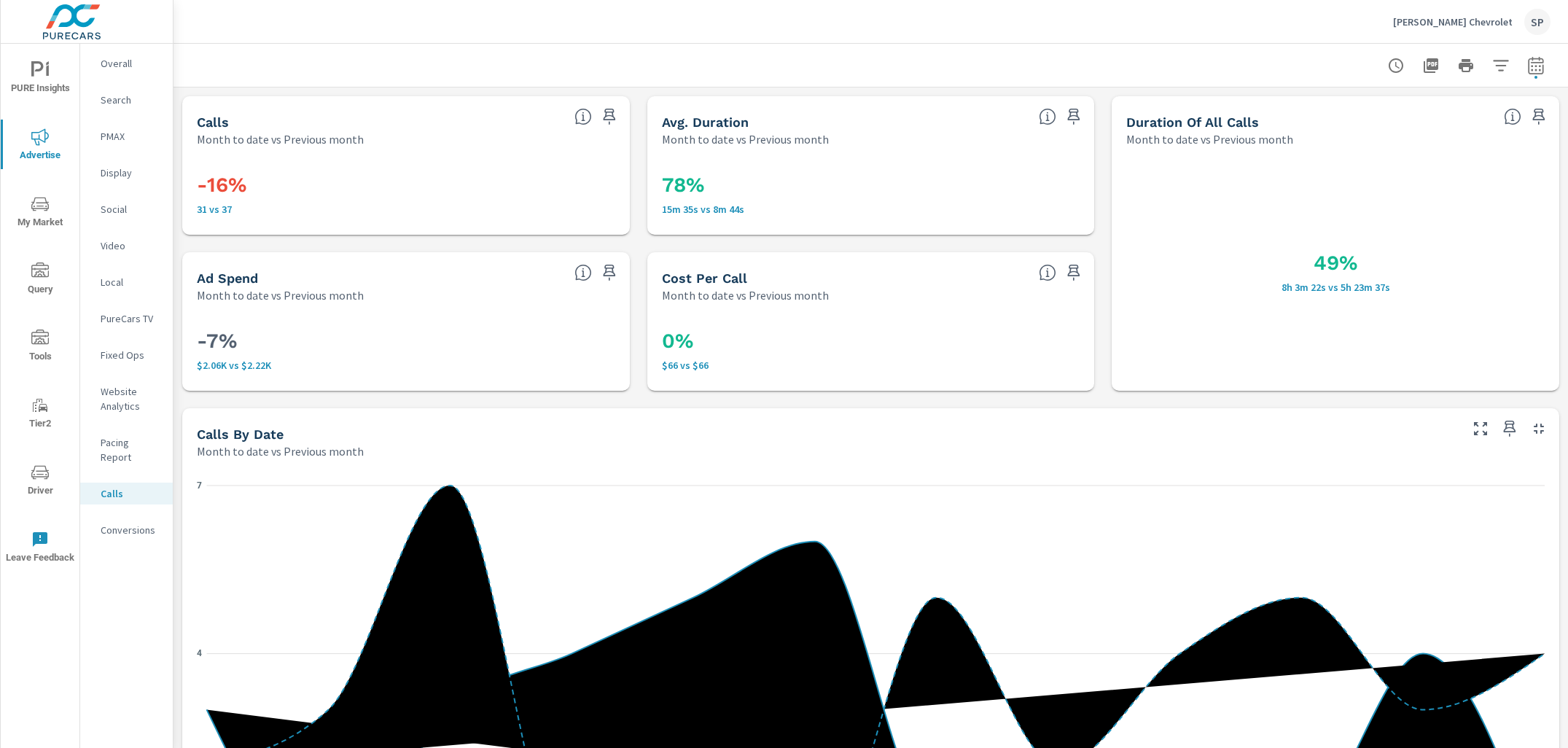
click at [113, 519] on div "Conversions" at bounding box center [126, 530] width 92 height 22
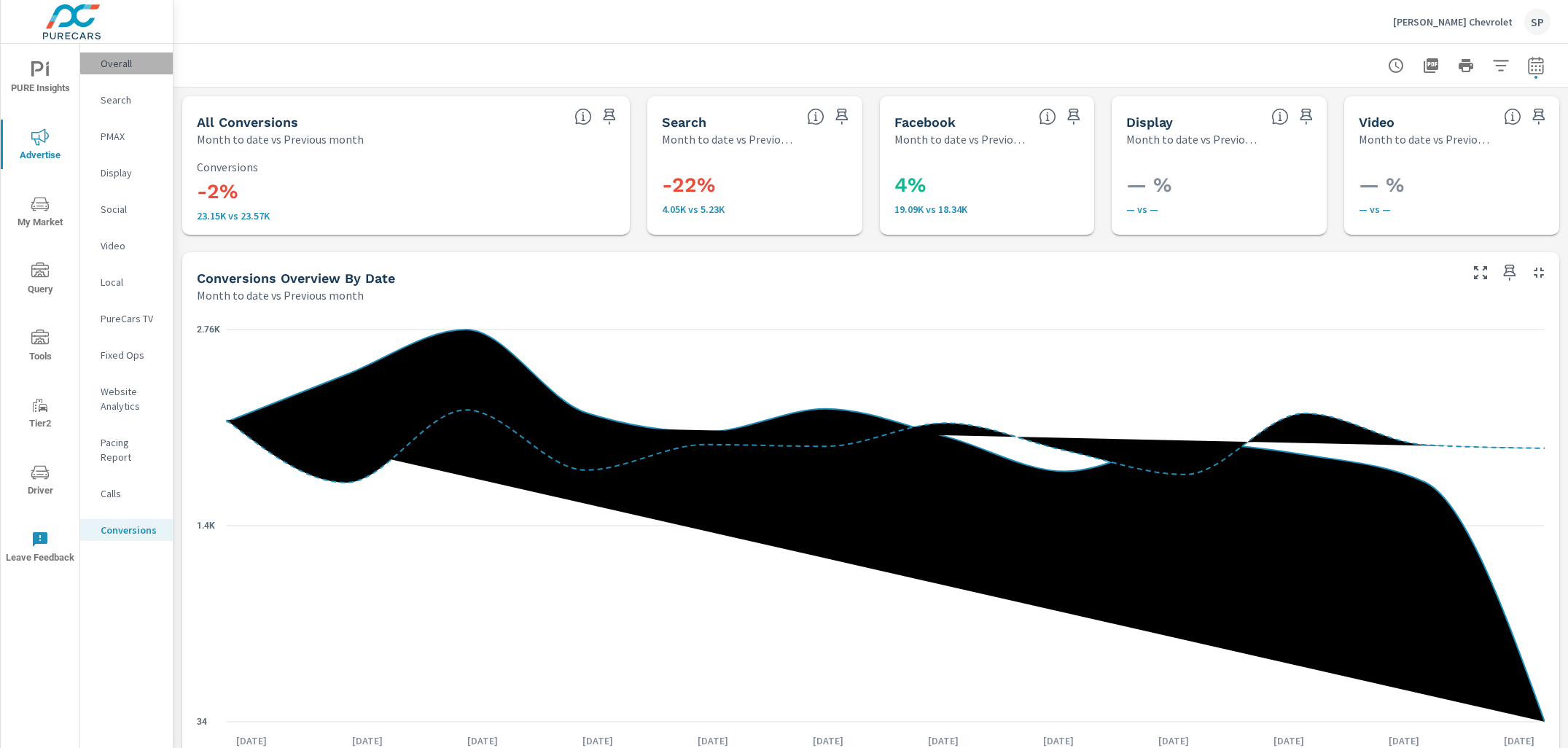
click at [110, 65] on p "Overall" at bounding box center [131, 63] width 61 height 15
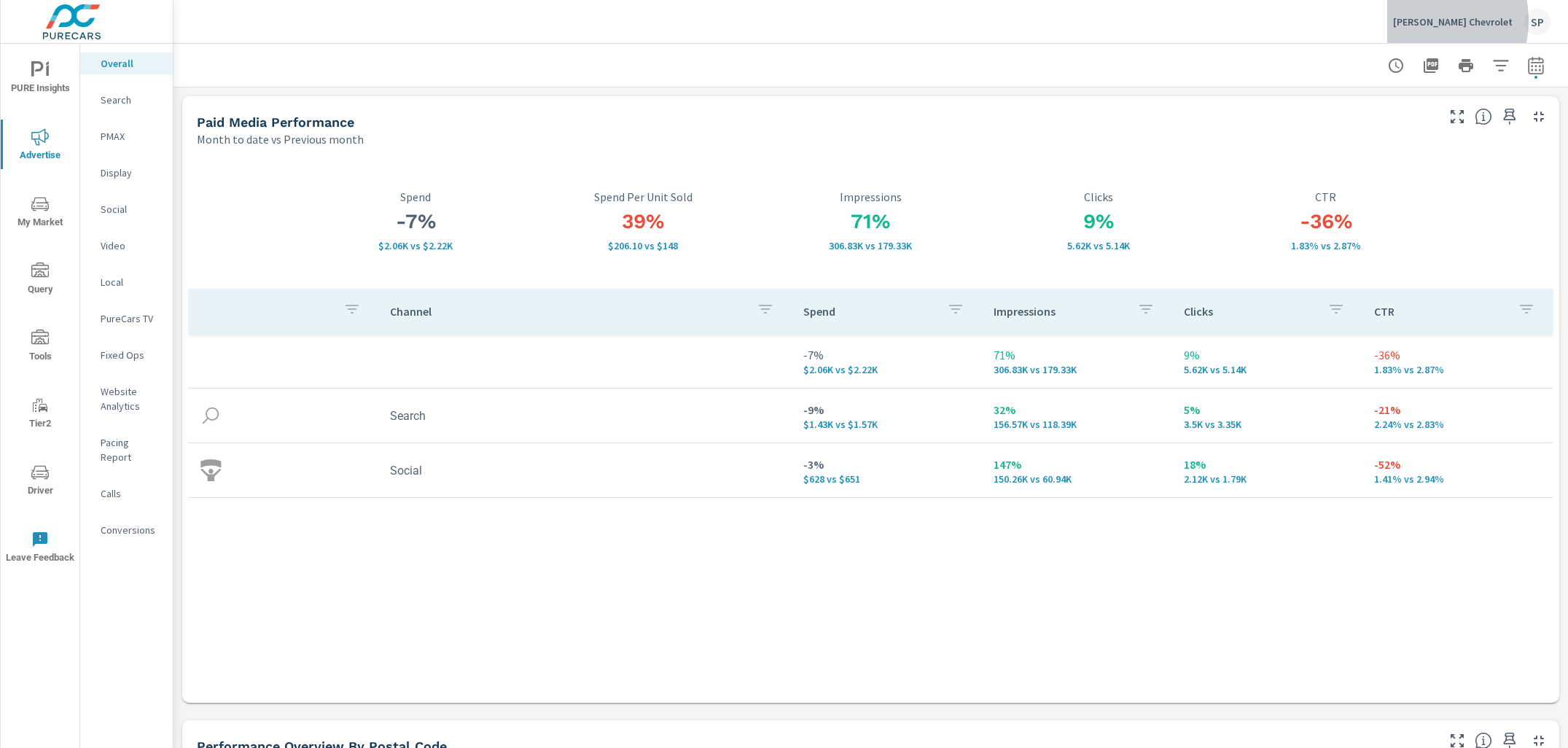
click at [1437, 20] on p "[PERSON_NAME] Chevrolet" at bounding box center [1453, 22] width 120 height 13
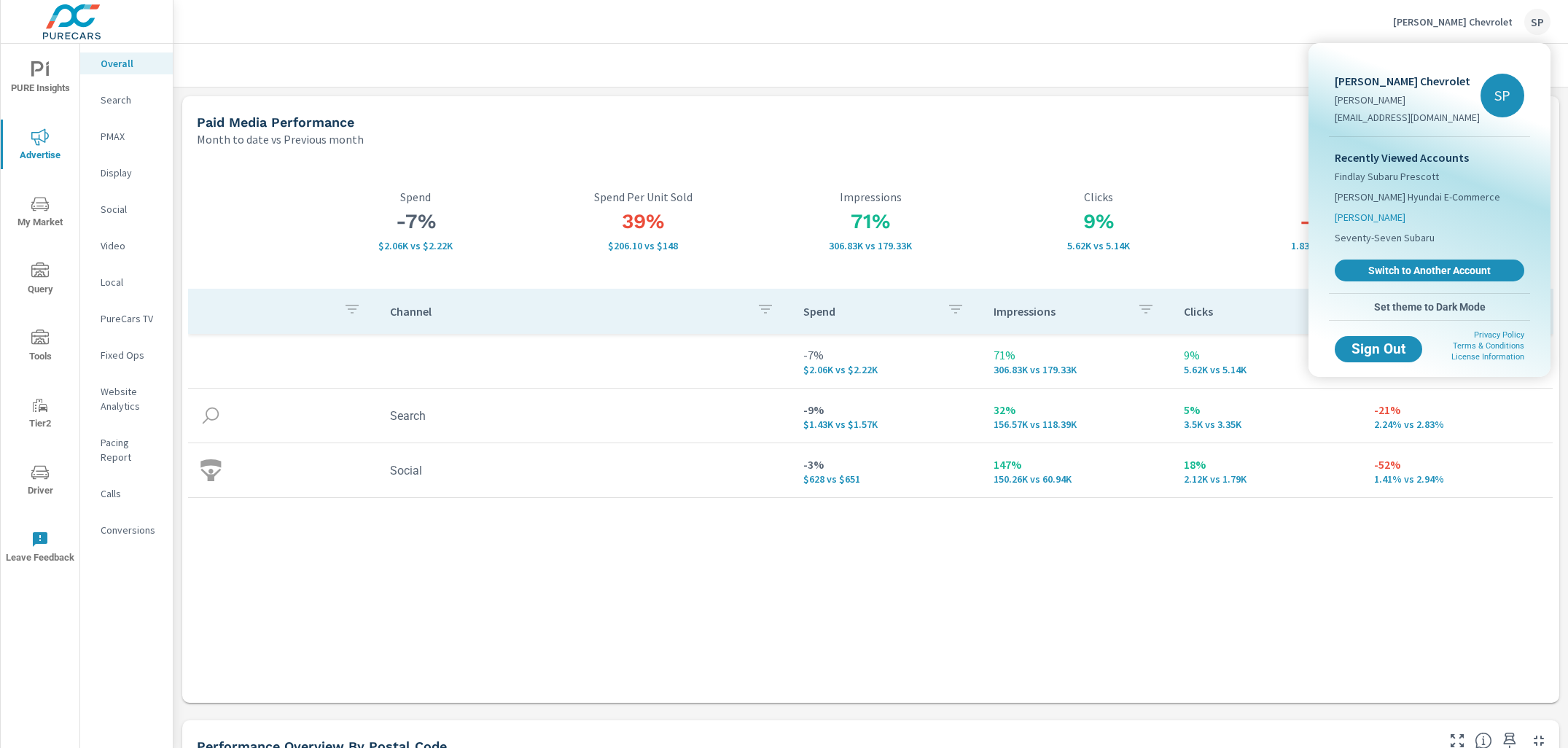
click at [1365, 220] on span "[PERSON_NAME]" at bounding box center [1370, 217] width 71 height 15
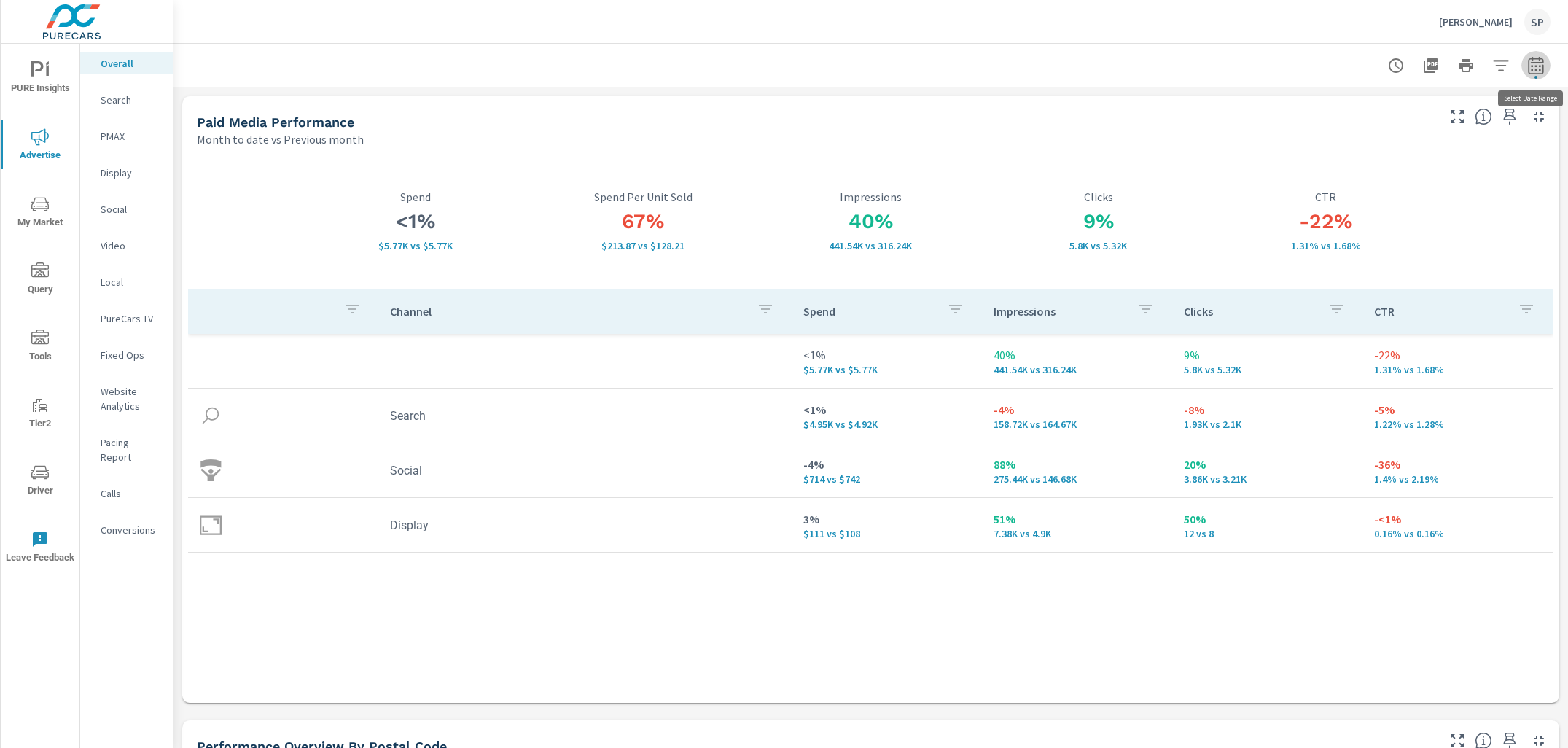
click at [1538, 59] on icon "button" at bounding box center [1536, 65] width 18 height 18
select select "Month to date"
select select "Previous month"
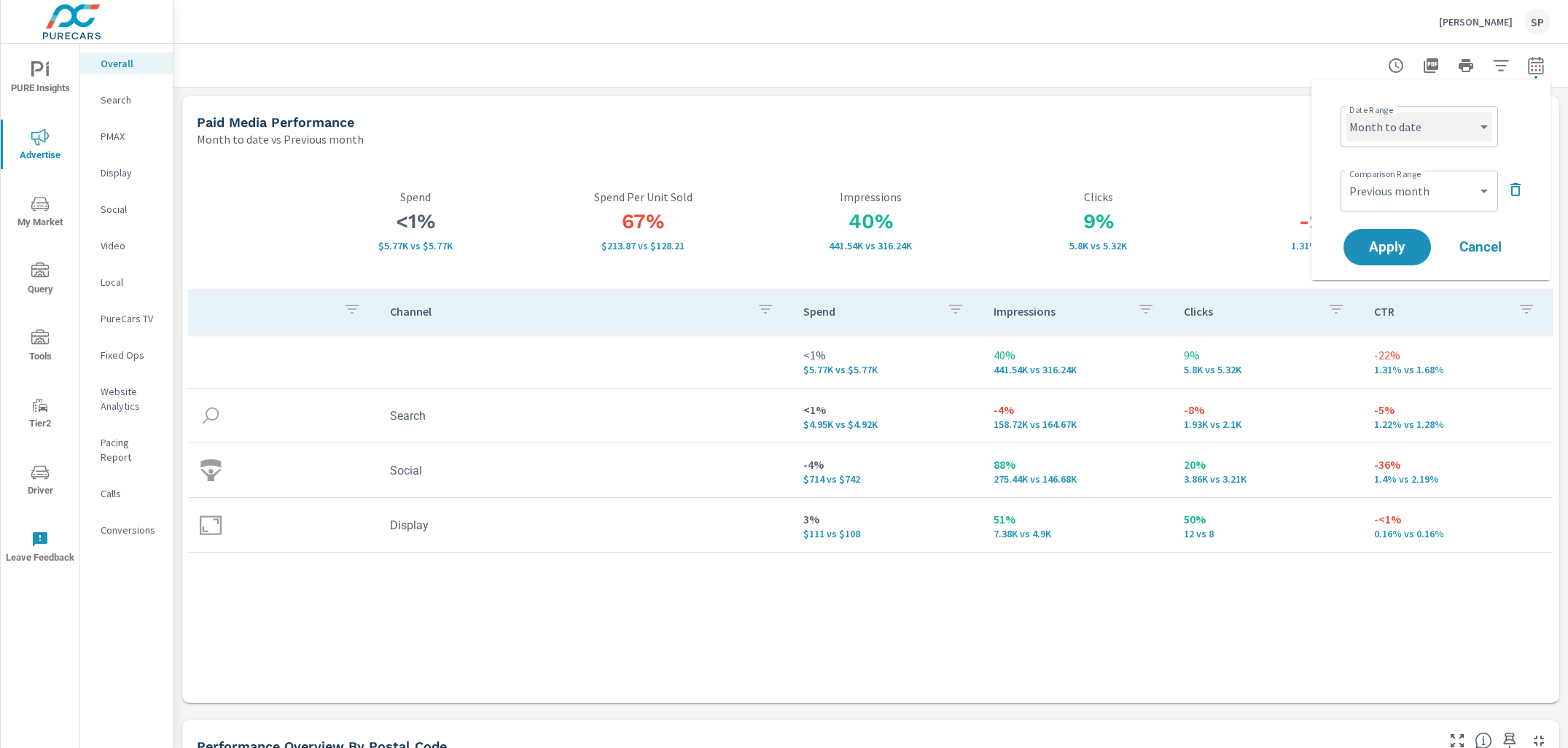
click at [1445, 137] on select "Custom [DATE] Last week Last 7 days Last 14 days Last 30 days Last 45 days Last…" at bounding box center [1420, 127] width 146 height 30
select select "Last month"
click at [1390, 245] on span "Apply" at bounding box center [1387, 248] width 60 height 14
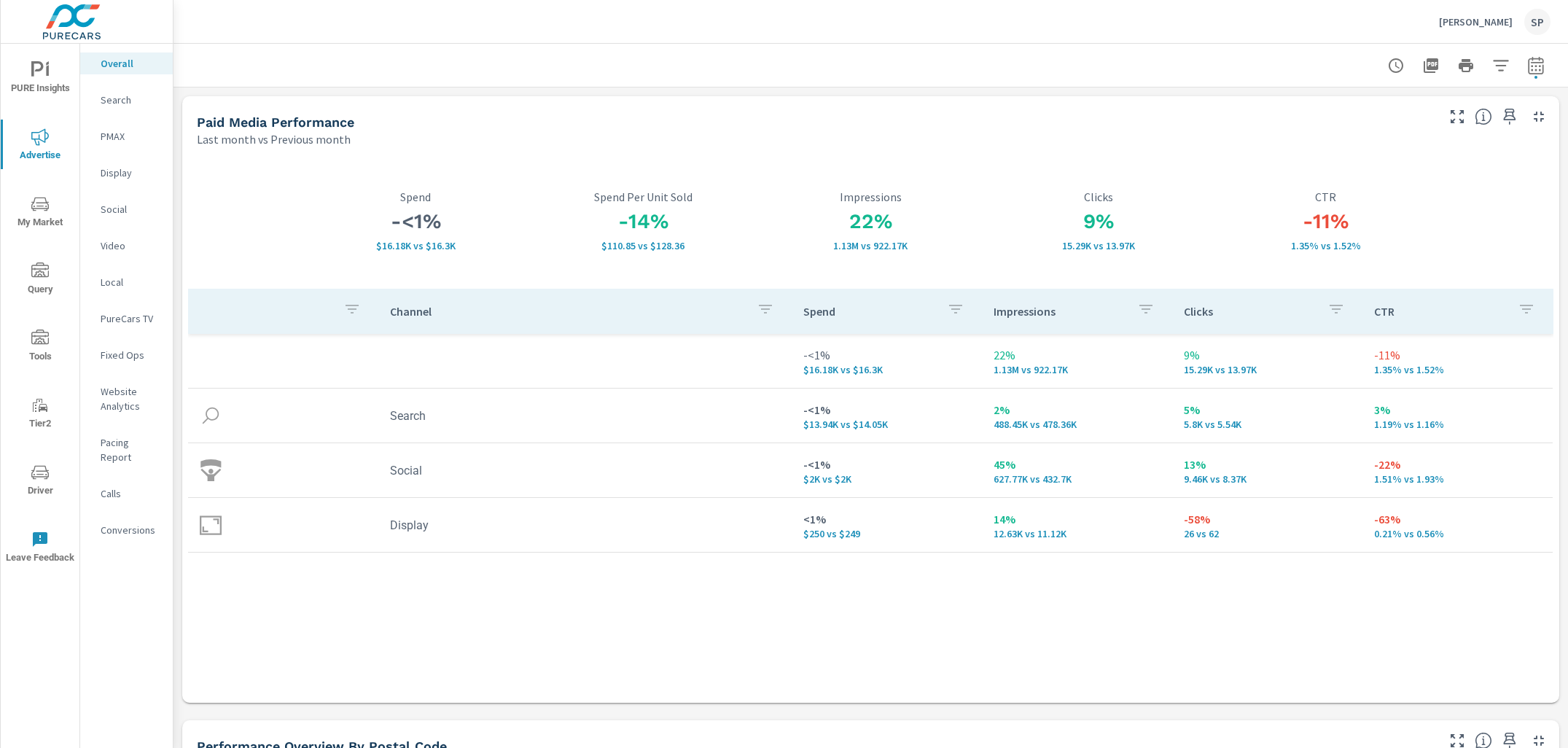
click at [34, 75] on icon "nav menu" at bounding box center [40, 70] width 18 height 18
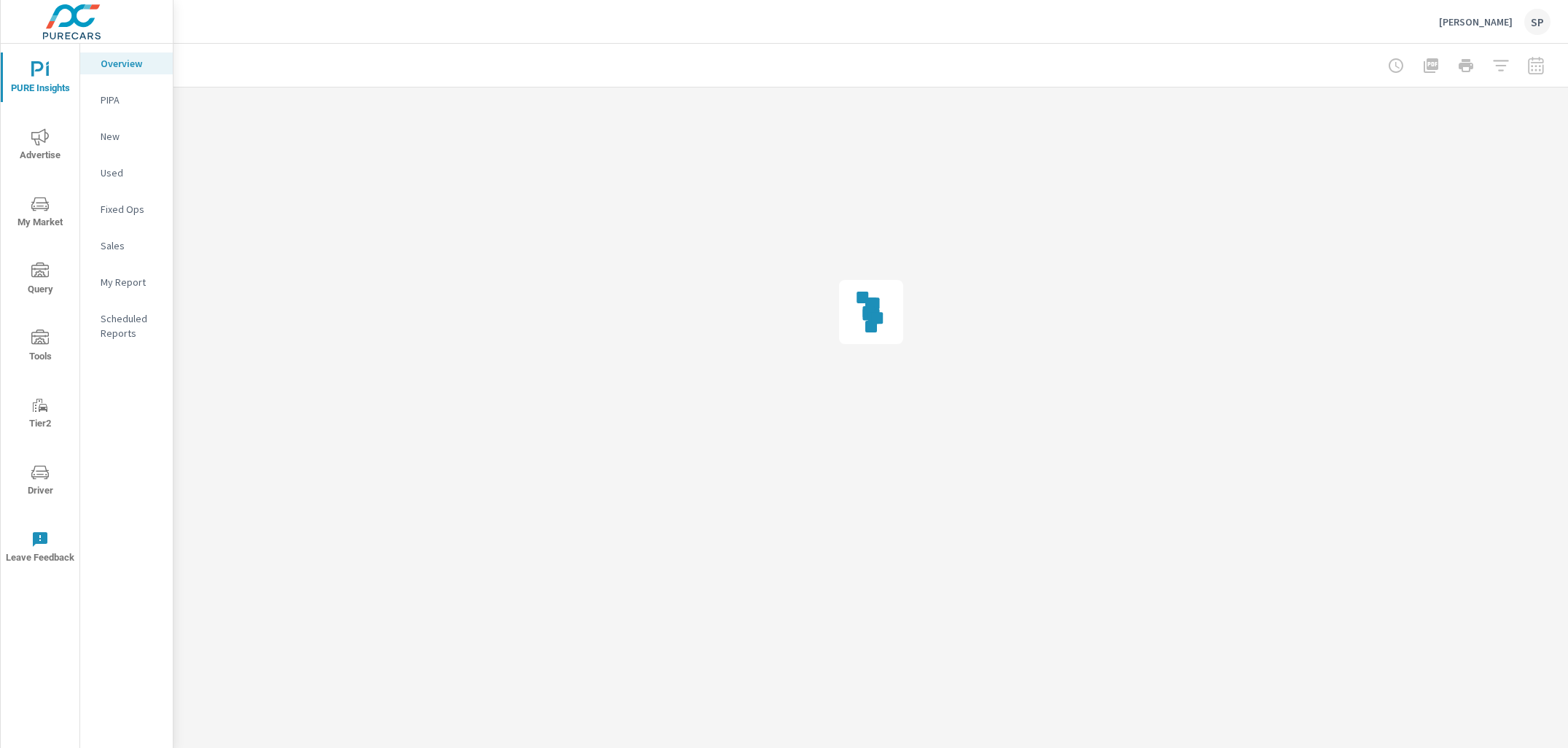
click at [128, 283] on p "My Report" at bounding box center [131, 282] width 61 height 15
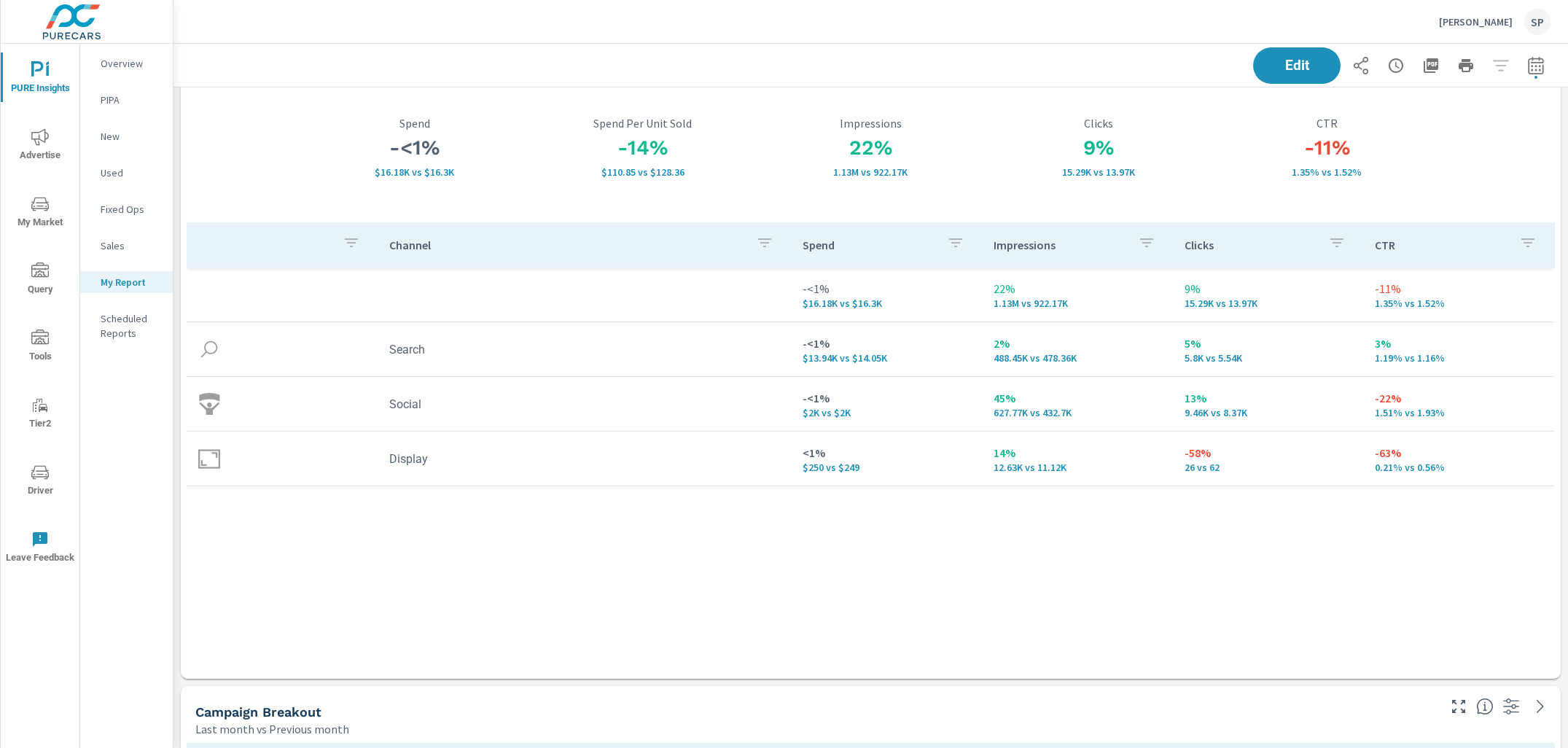
scroll to position [75, 0]
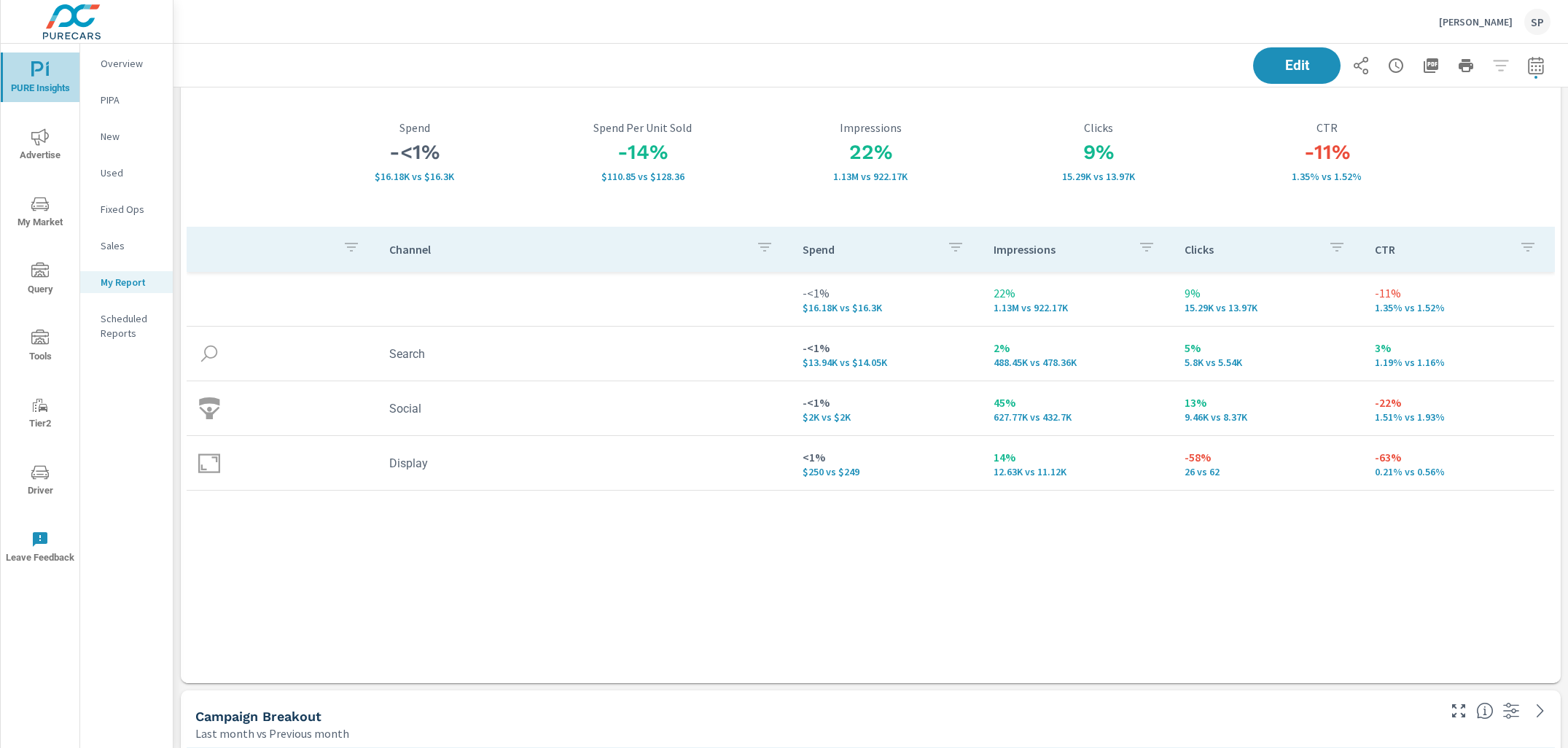
click at [45, 73] on icon "nav menu" at bounding box center [40, 70] width 18 height 18
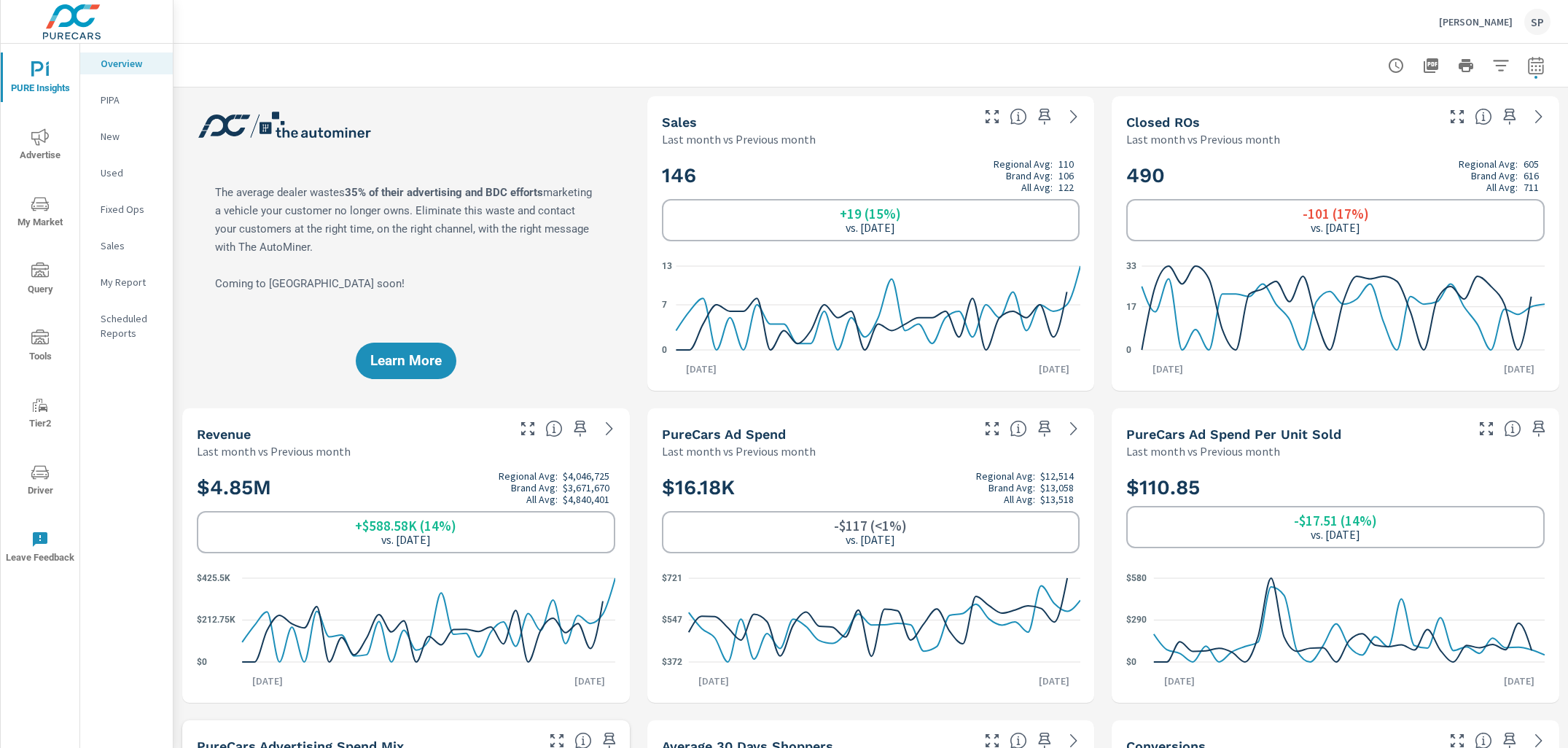
click at [1462, 18] on p "[PERSON_NAME]" at bounding box center [1476, 22] width 74 height 13
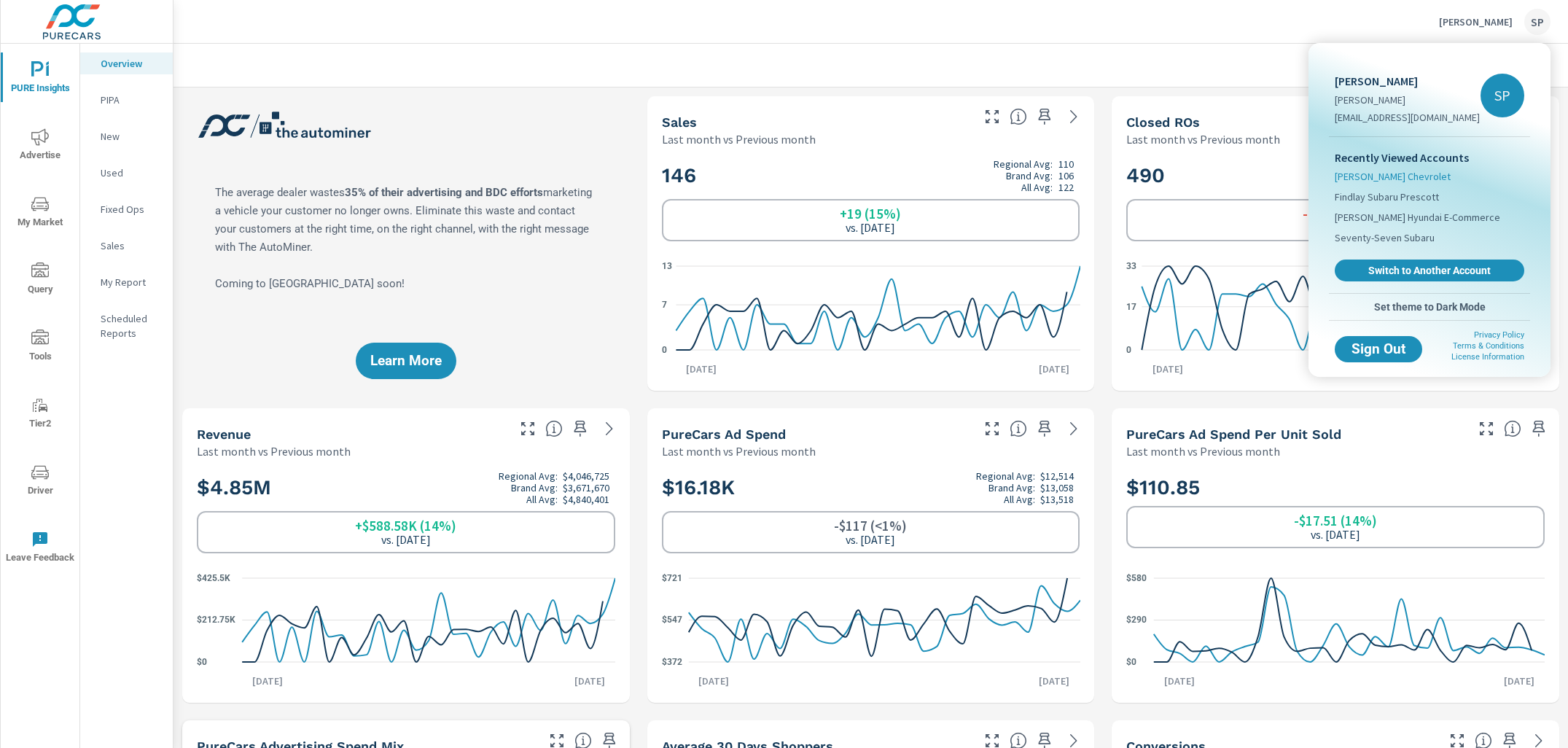
click at [1384, 172] on span "[PERSON_NAME] Chevrolet" at bounding box center [1392, 176] width 116 height 15
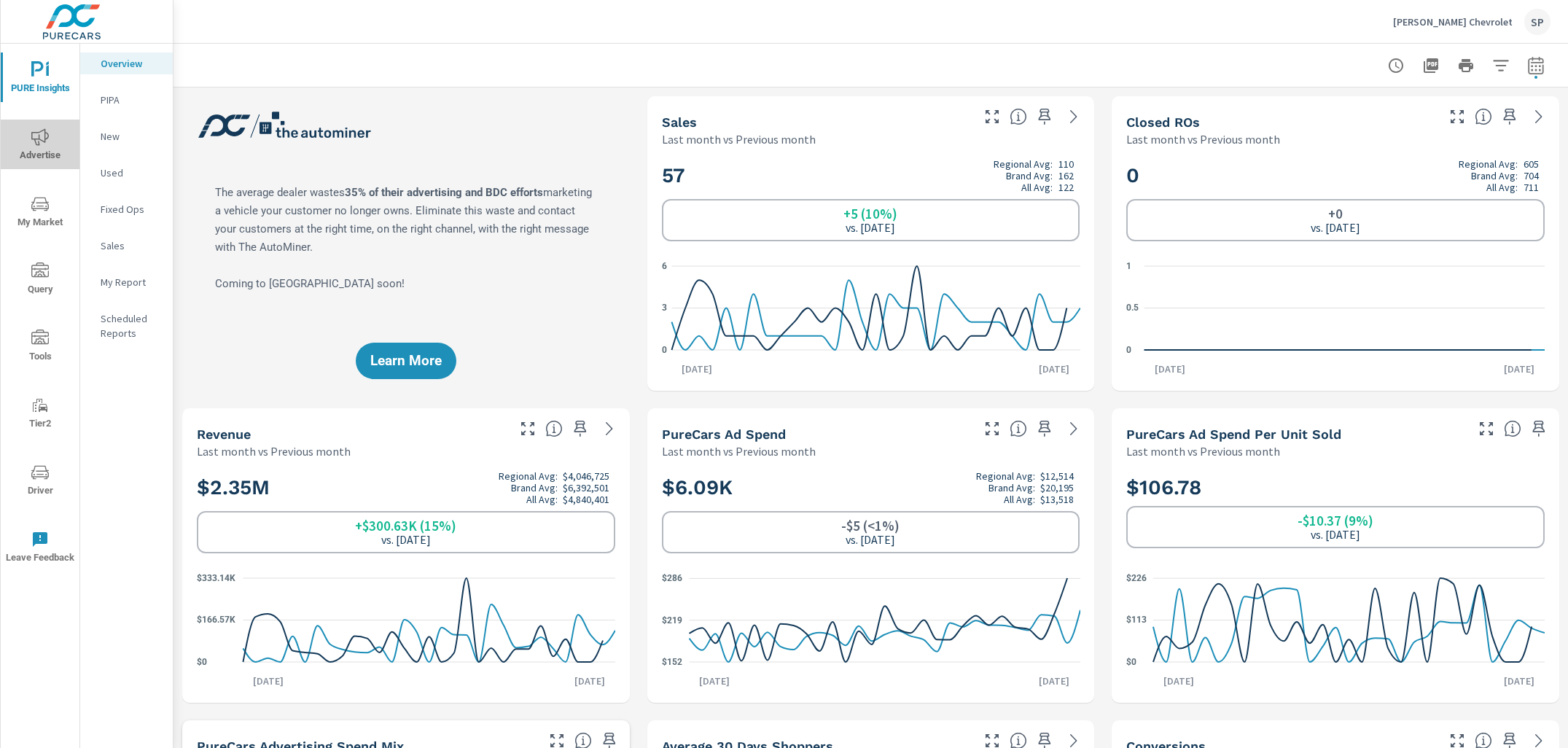
click at [38, 146] on span "Advertise" at bounding box center [40, 146] width 70 height 36
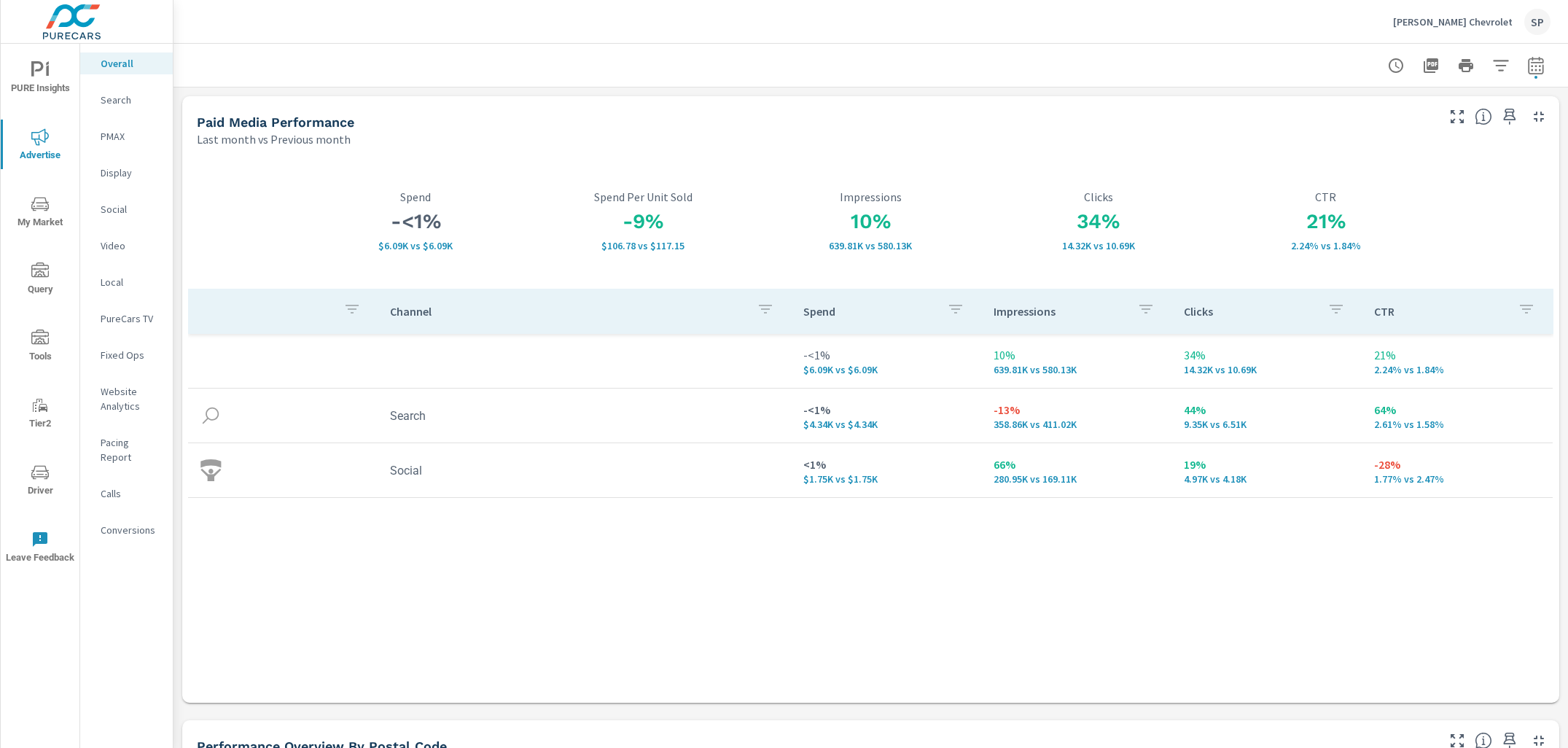
click at [131, 523] on p "Conversions" at bounding box center [131, 530] width 61 height 15
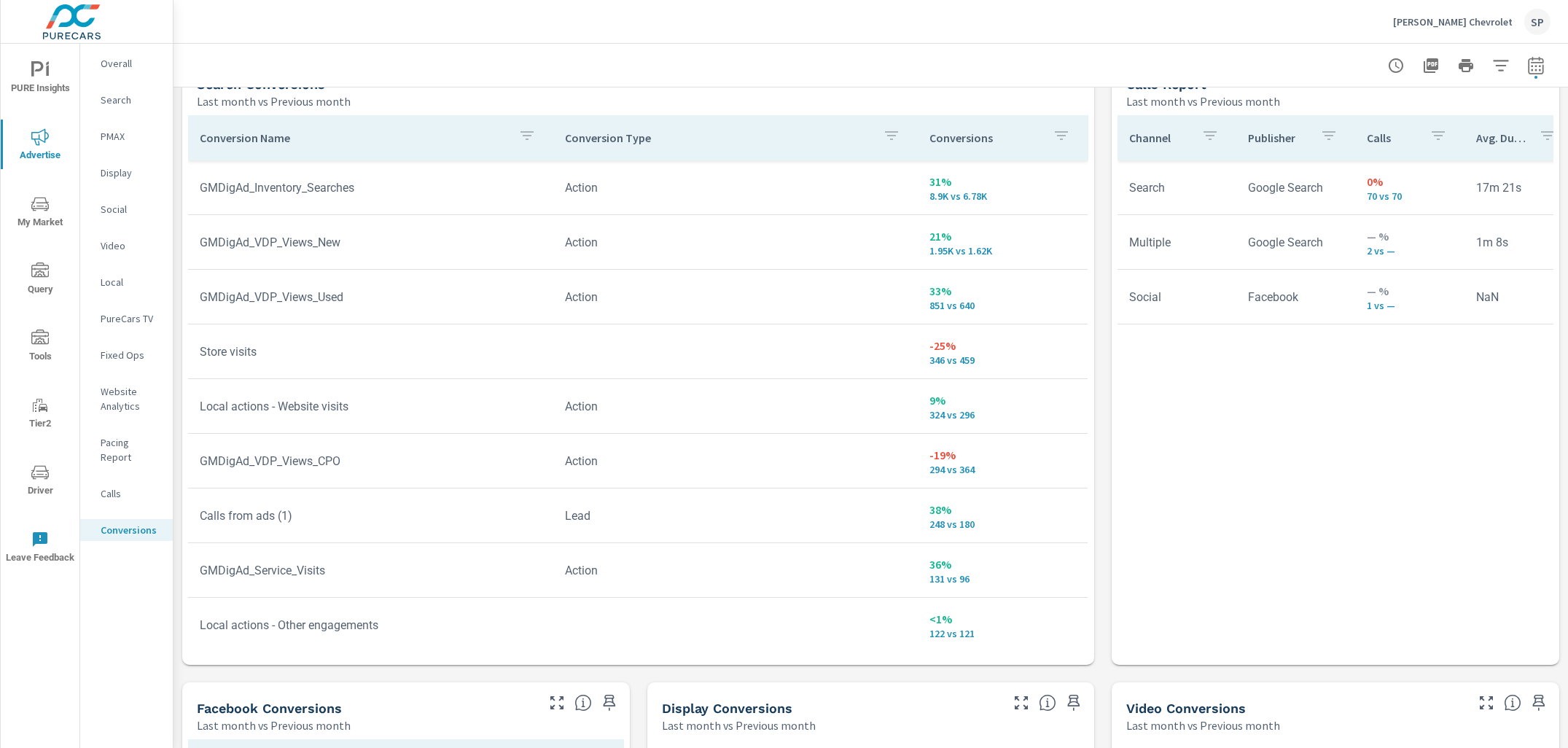
scroll to position [816, 0]
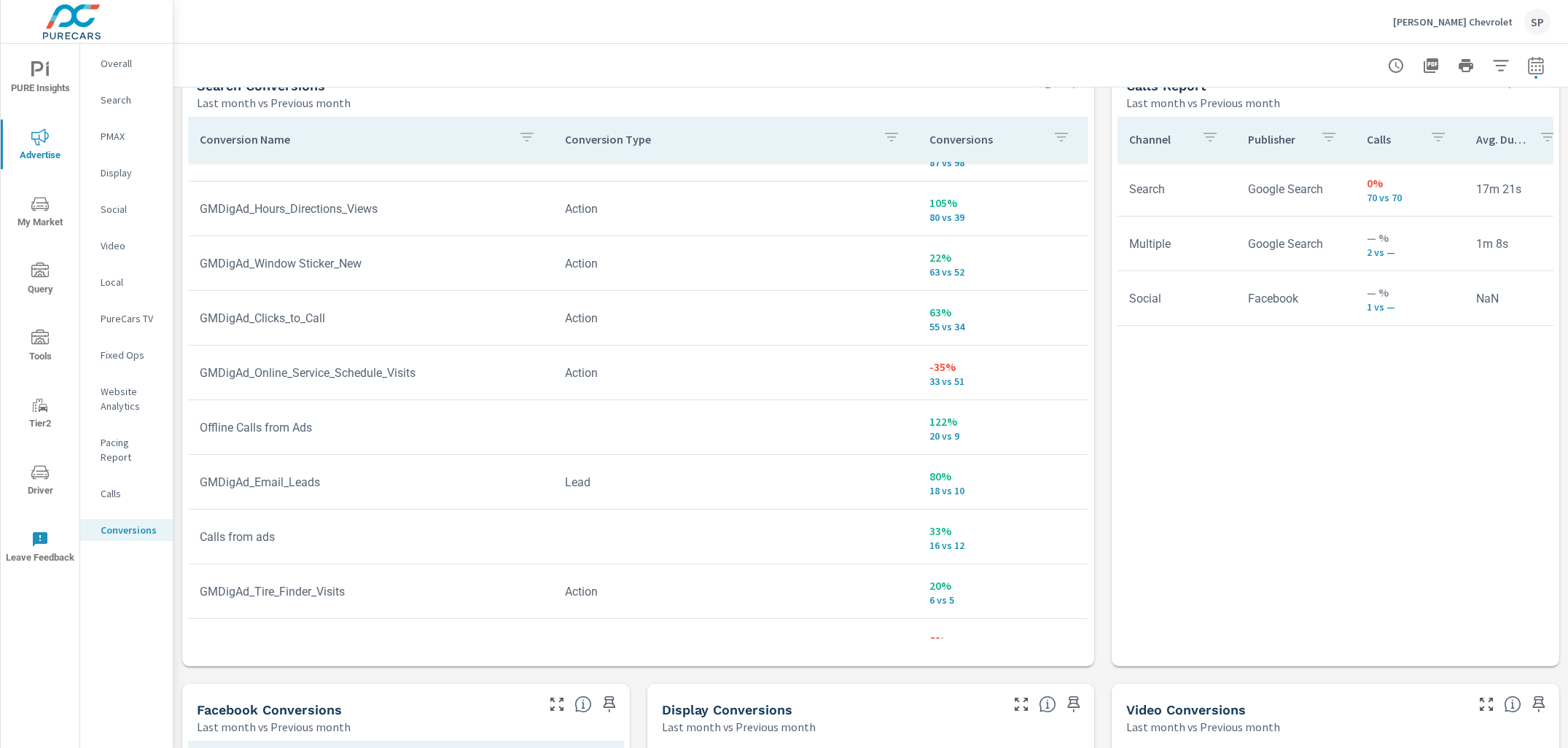
scroll to position [617, 0]
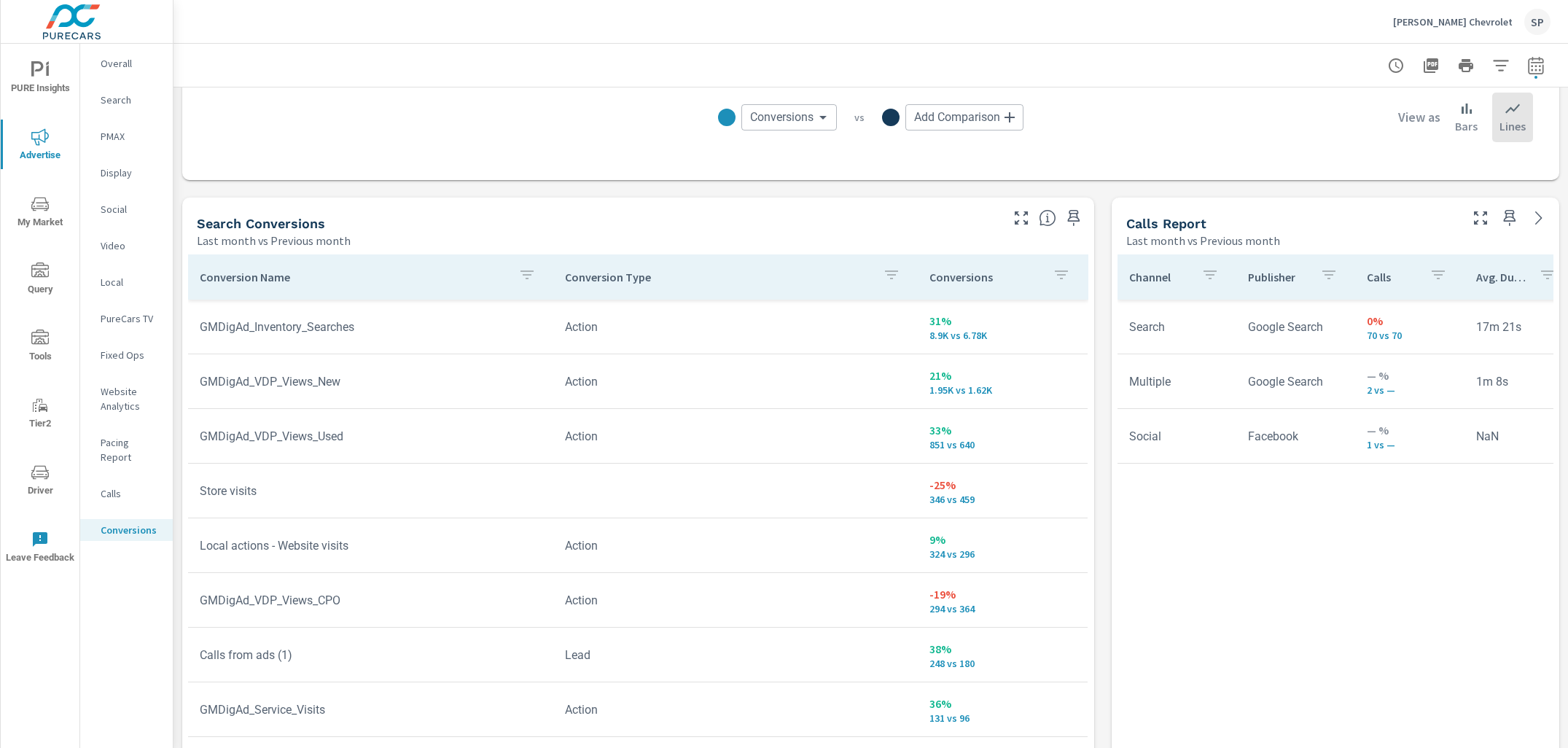
scroll to position [678, 0]
click at [109, 99] on p "Search" at bounding box center [131, 99] width 61 height 15
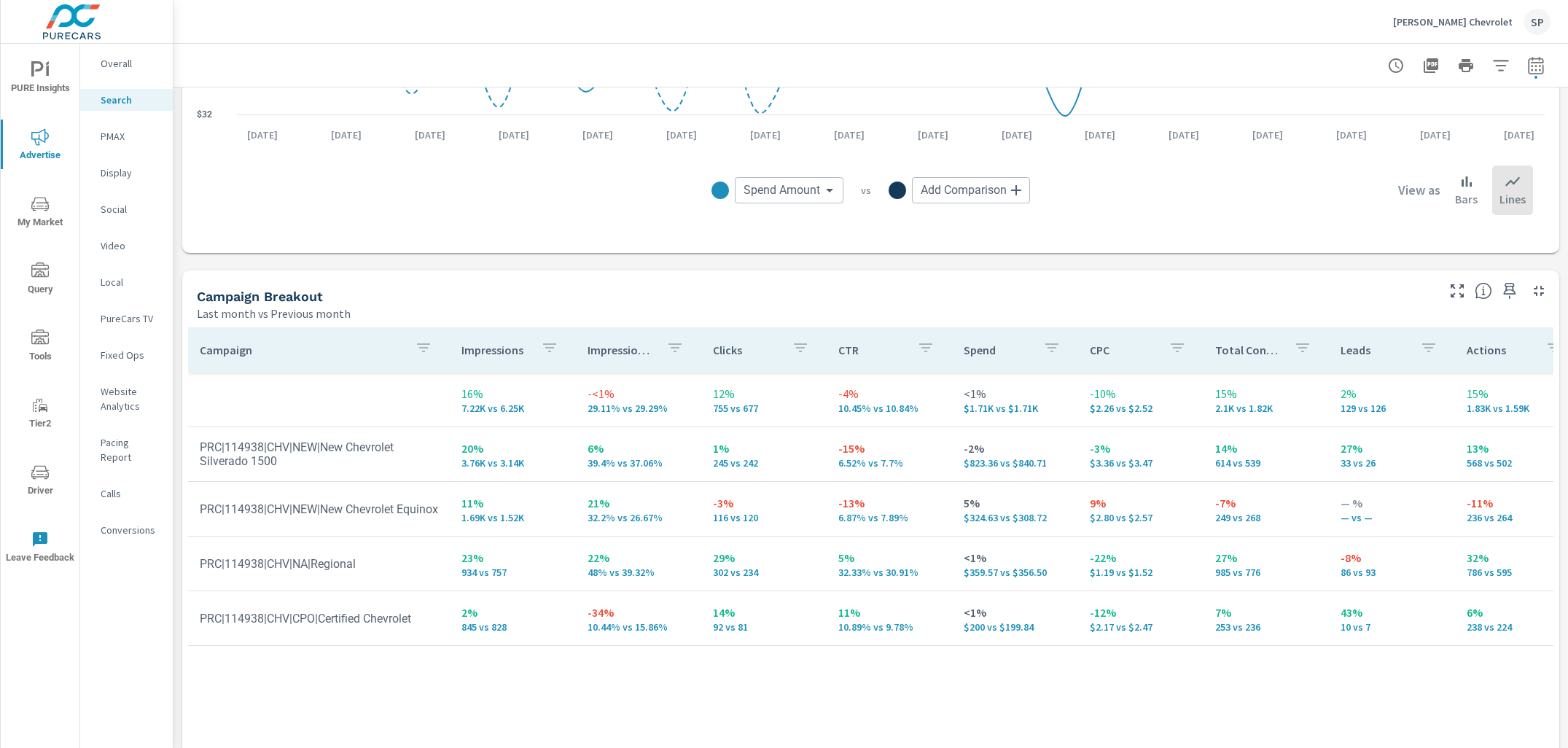
scroll to position [1228, 0]
click at [120, 140] on p "PMAX" at bounding box center [131, 136] width 61 height 15
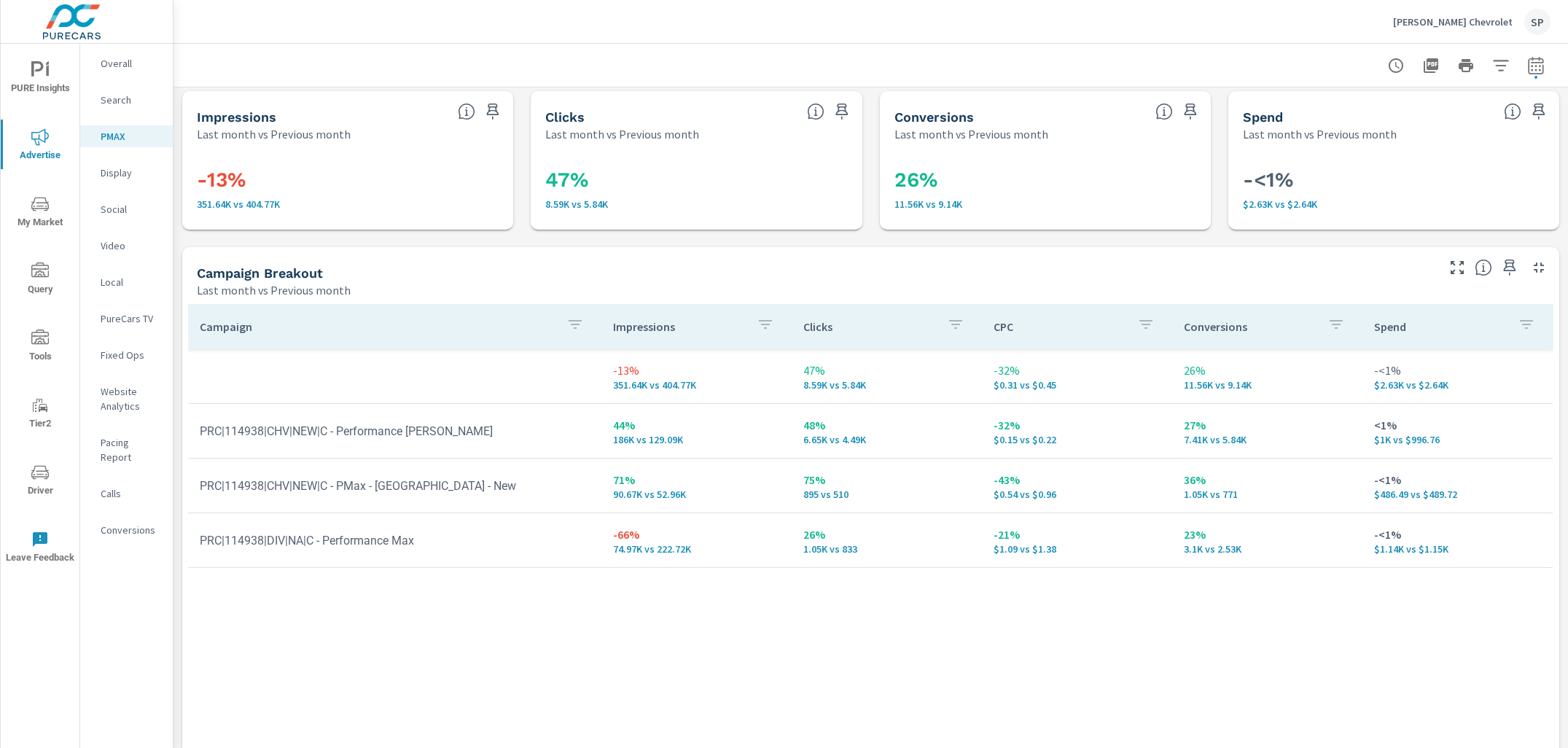
scroll to position [6, 0]
